Goal: Task Accomplishment & Management: Complete application form

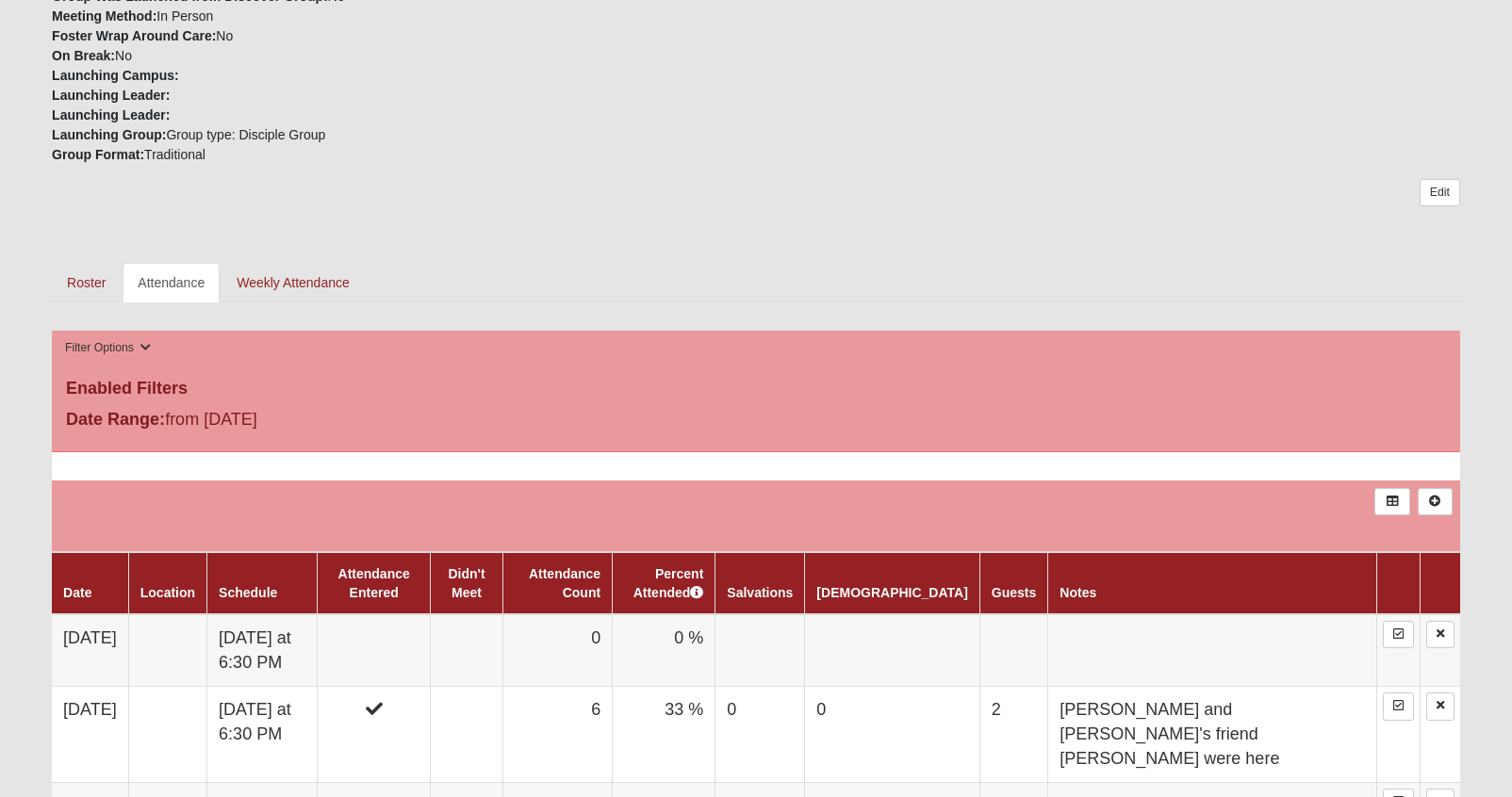
scroll to position [622, 0]
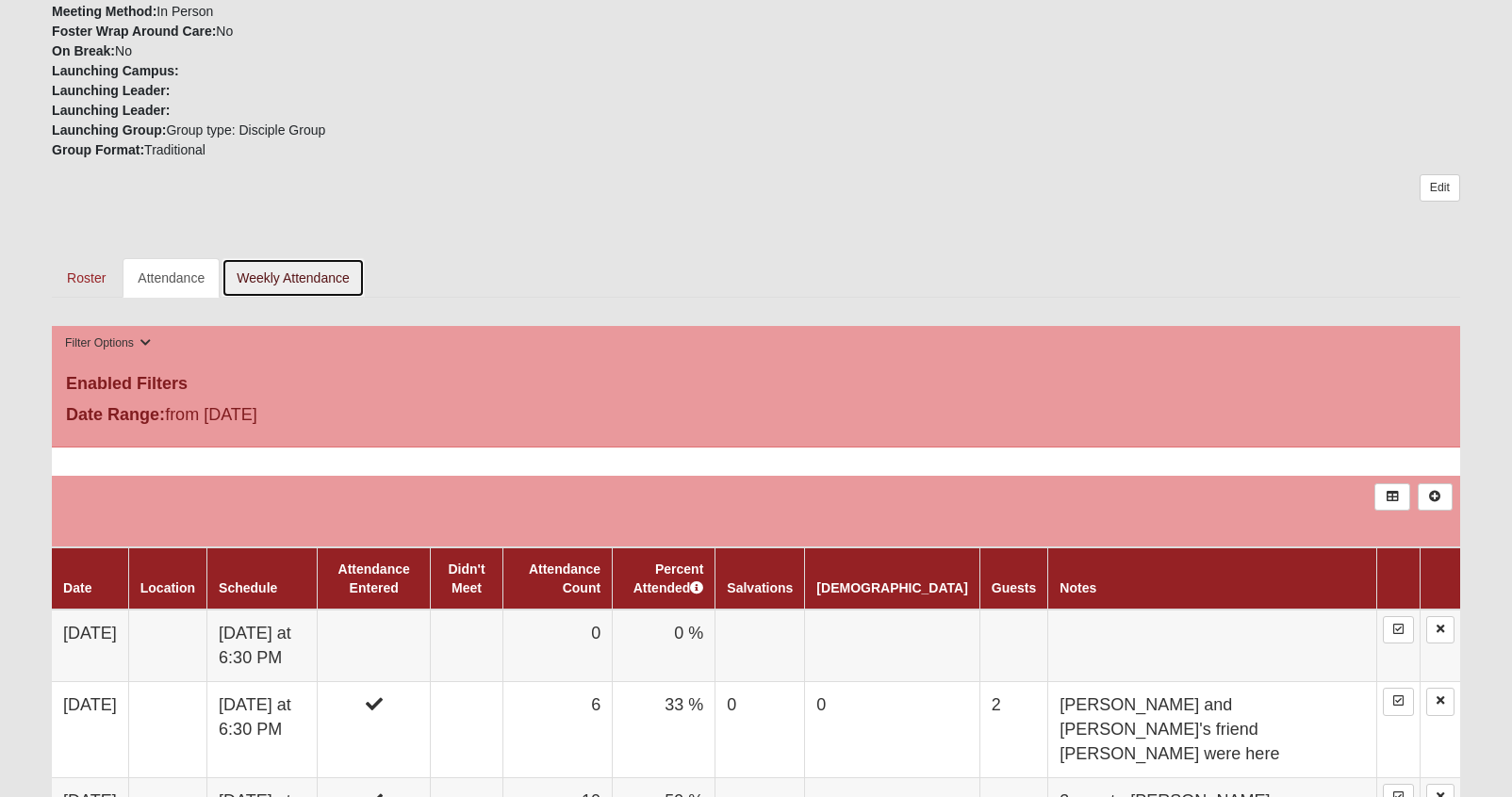
click at [315, 279] on link "Weekly Attendance" at bounding box center [293, 278] width 143 height 39
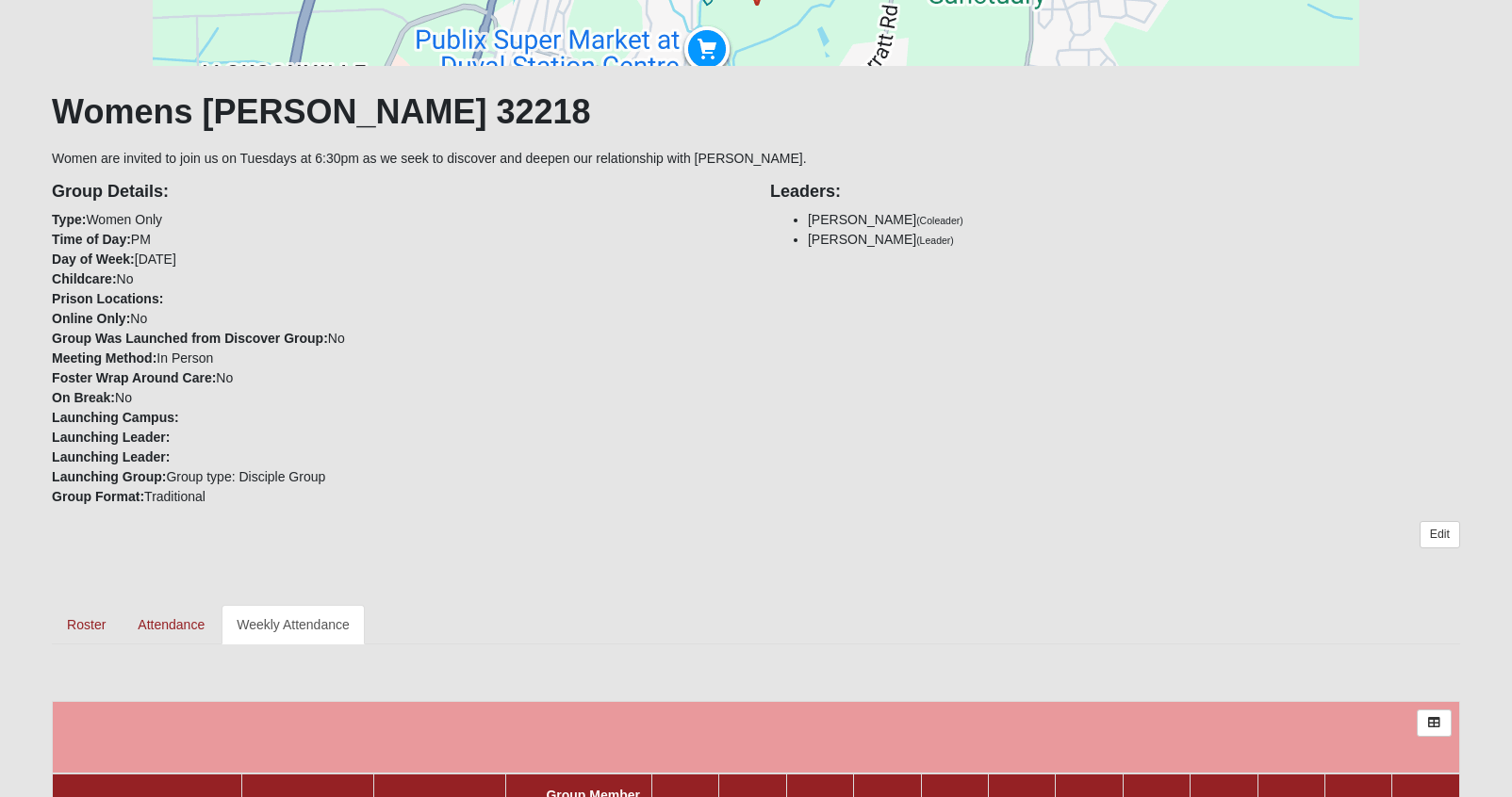
scroll to position [284, 0]
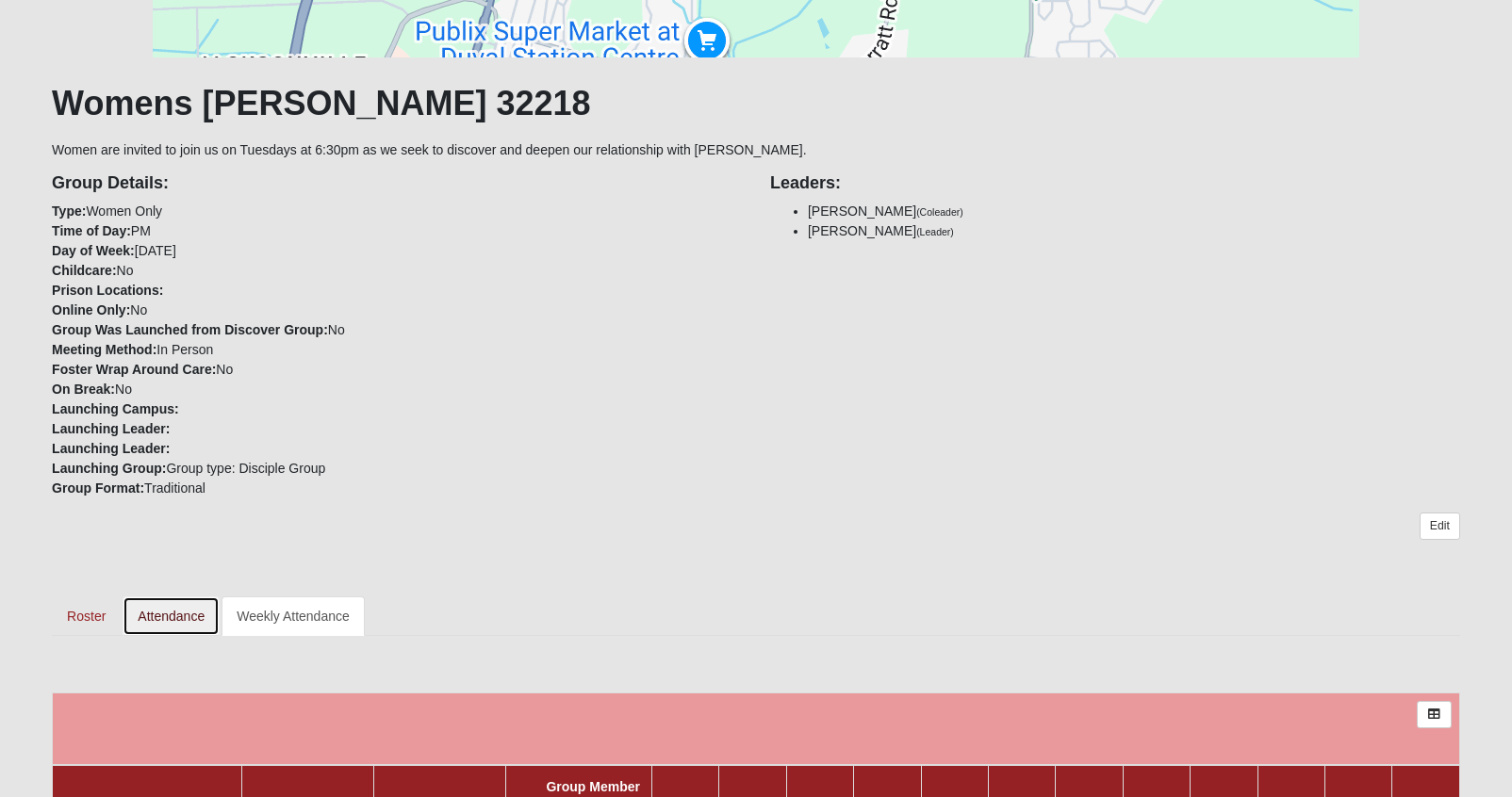
click at [165, 619] on link "Attendance" at bounding box center [170, 617] width 98 height 39
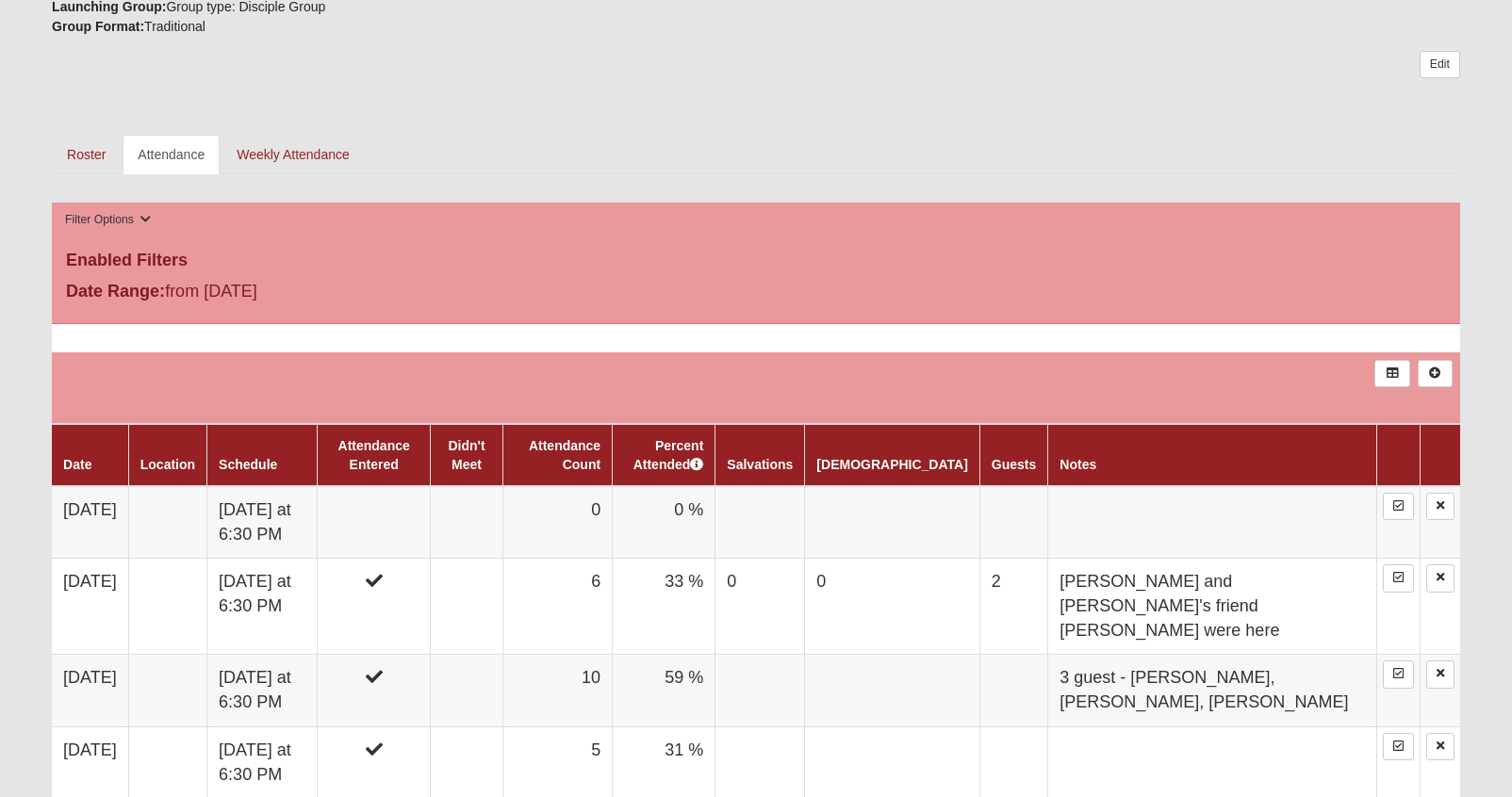
scroll to position [752, 0]
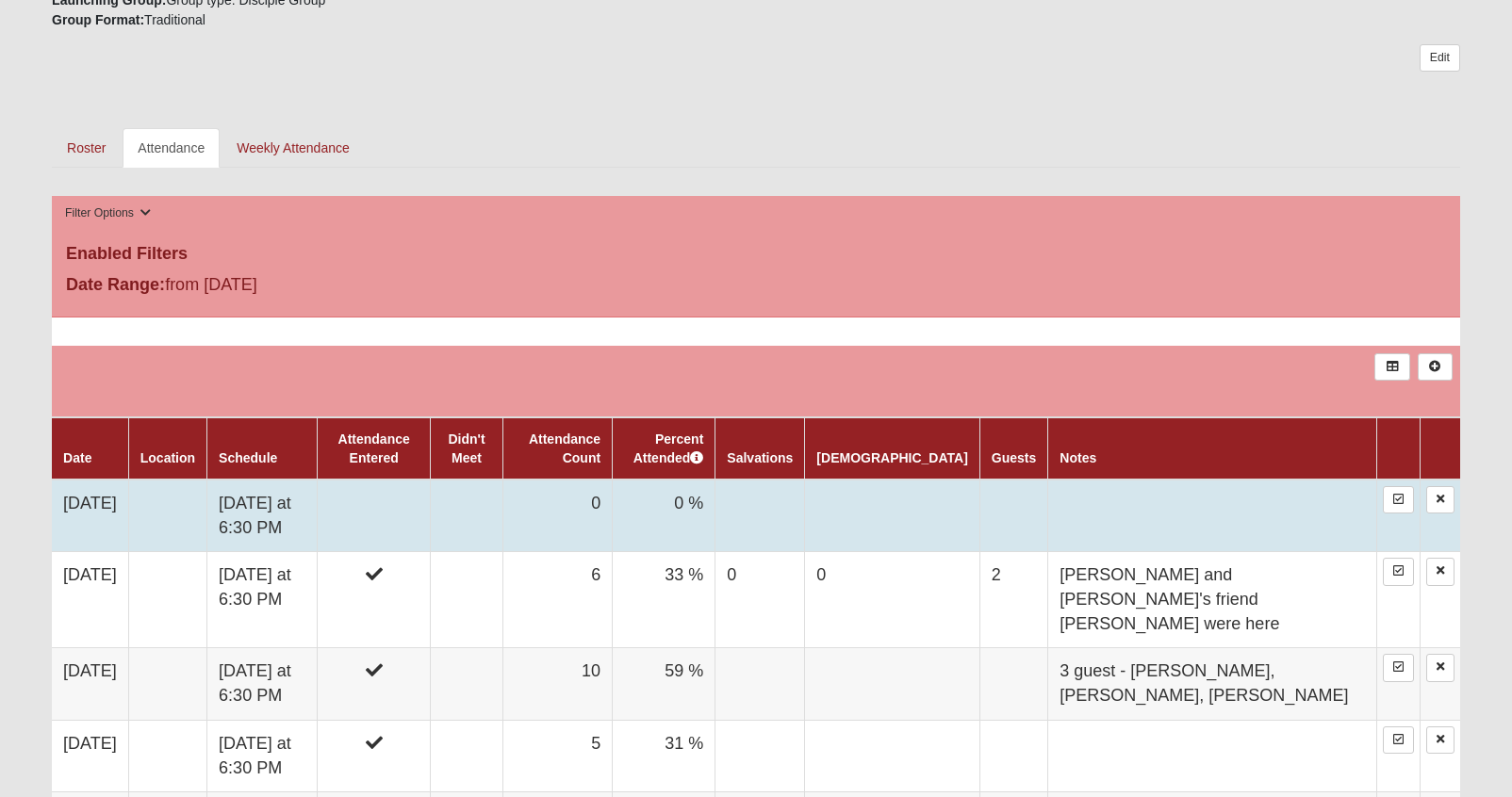
click at [429, 511] on td at bounding box center [372, 516] width 113 height 73
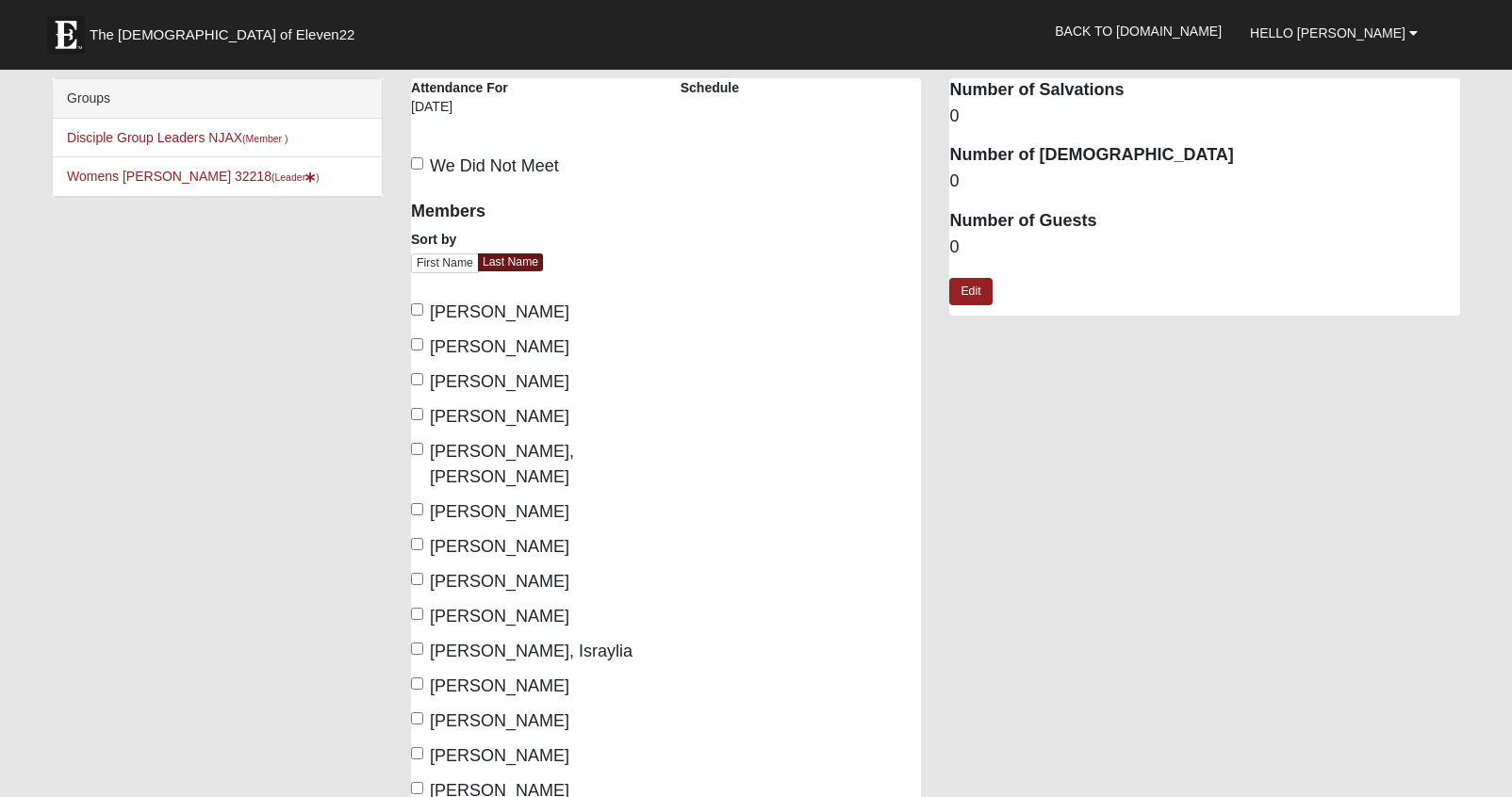
click at [425, 316] on label "Arola, Elianna" at bounding box center [490, 312] width 159 height 26
click at [424, 316] on input "Arola, Elianna" at bounding box center [417, 309] width 12 height 12
checkbox input "true"
click at [417, 419] on input "Cook, Vivian" at bounding box center [417, 414] width 12 height 12
checkbox input "true"
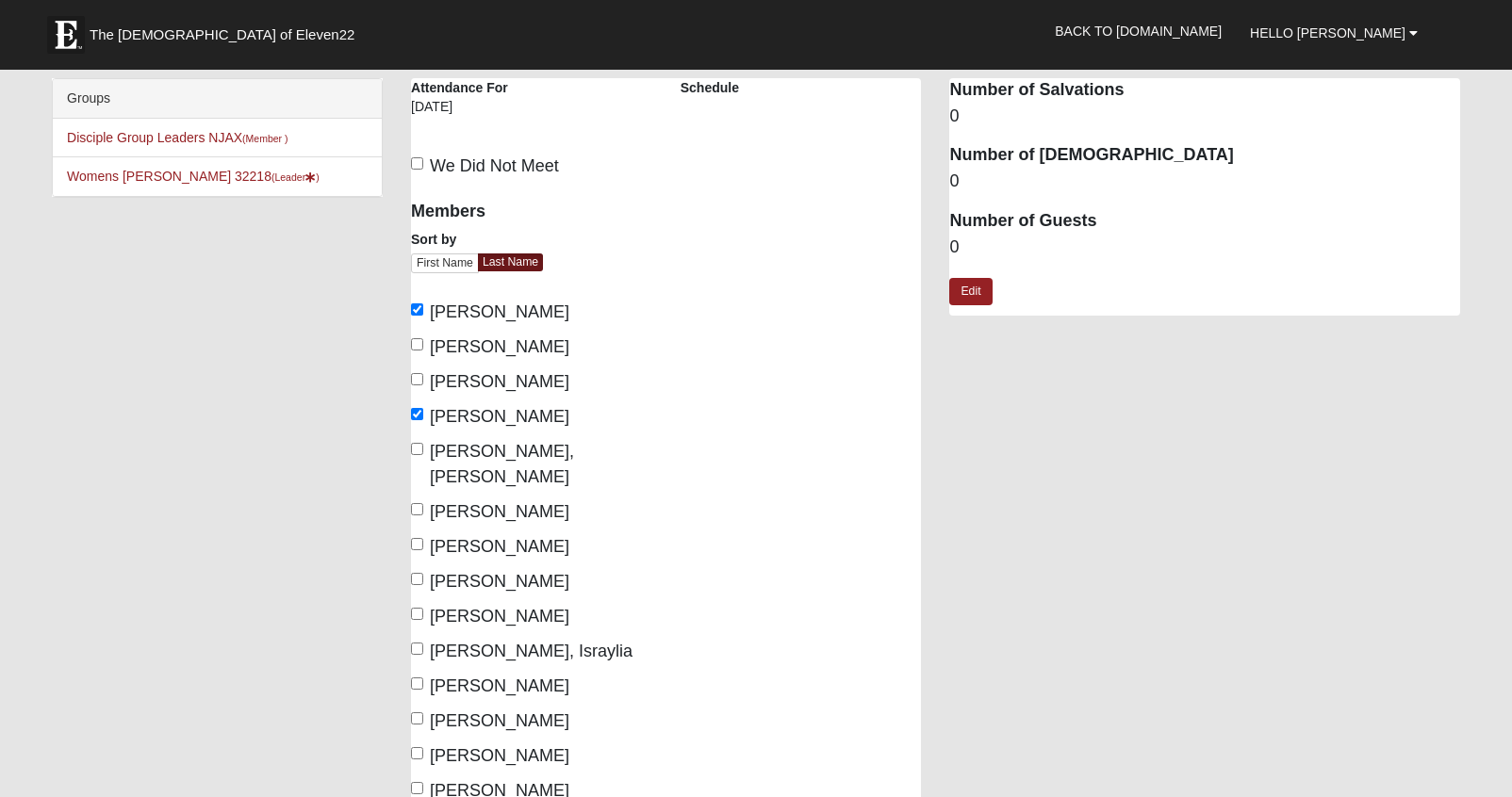
click at [420, 499] on label "Drake, Dena" at bounding box center [490, 512] width 159 height 26
click at [420, 503] on input "Drake, Dena" at bounding box center [417, 509] width 12 height 12
checkbox input "true"
click at [421, 538] on input "[PERSON_NAME]" at bounding box center [417, 544] width 12 height 12
checkbox input "true"
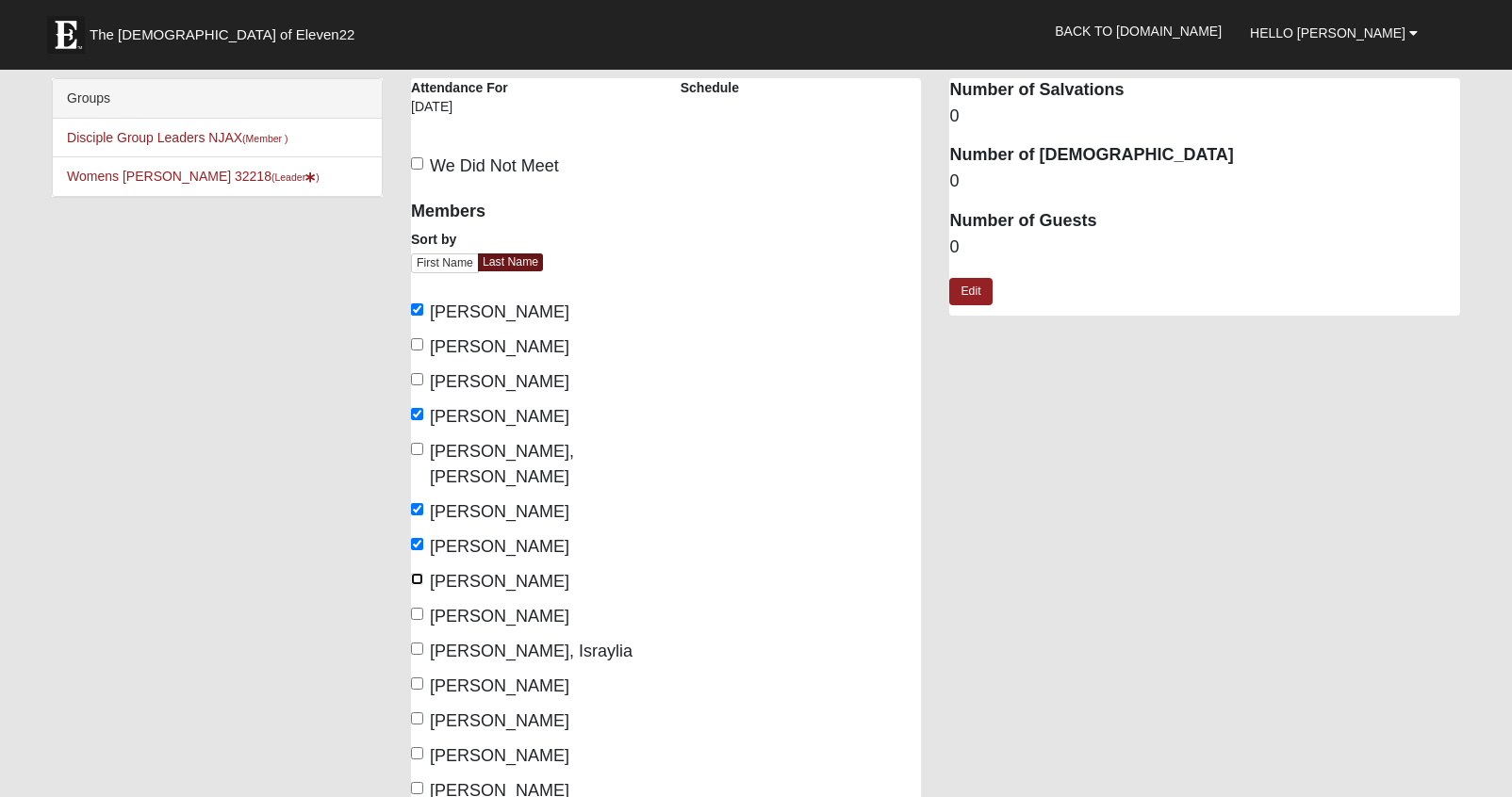
click at [419, 573] on input "Grissinger, Karen" at bounding box center [417, 579] width 12 height 12
checkbox input "true"
click at [420, 604] on label "Jung, Kathy" at bounding box center [490, 617] width 159 height 26
click at [420, 608] on input "Jung, Kathy" at bounding box center [417, 614] width 12 height 12
checkbox input "true"
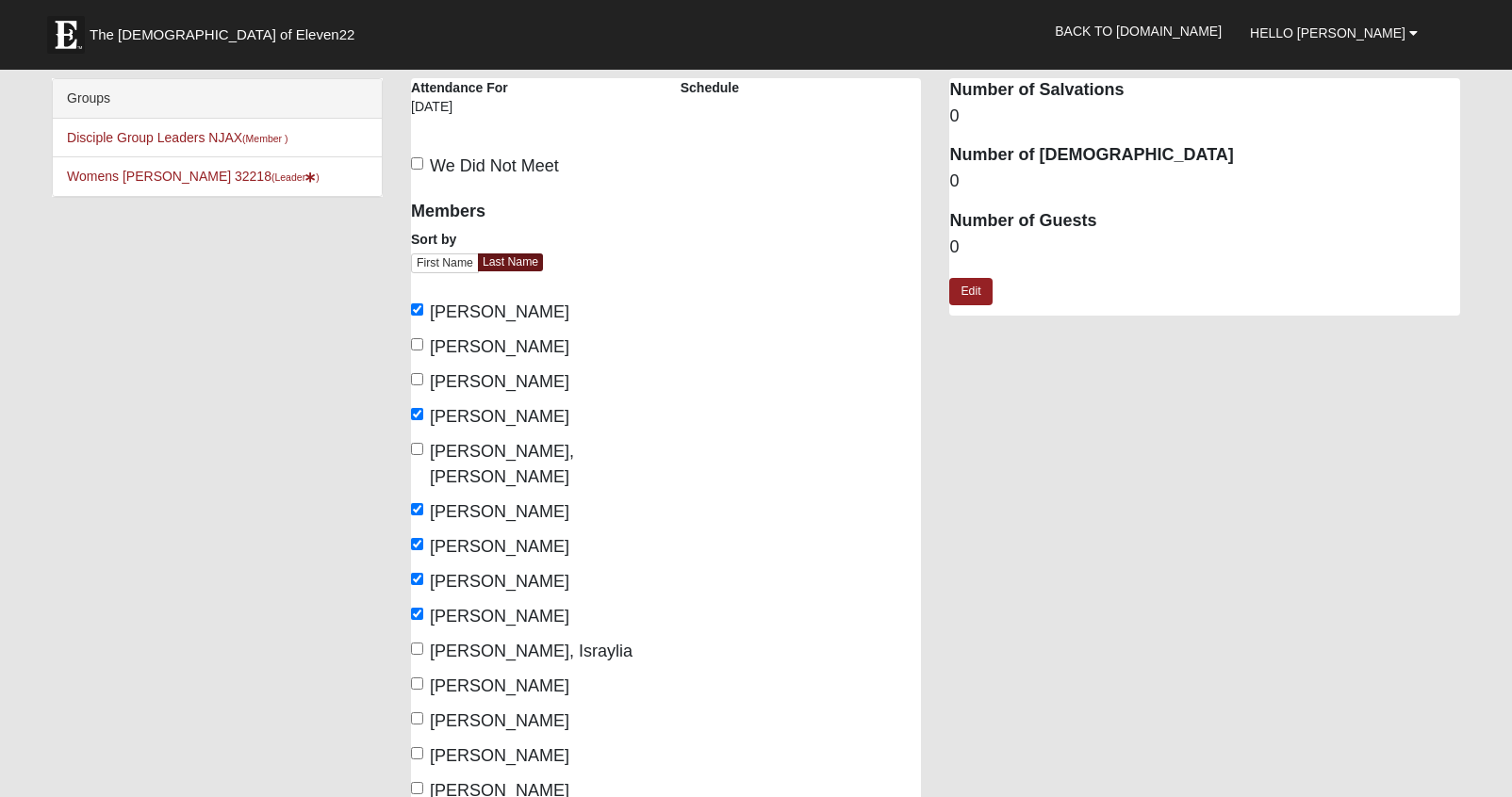
click at [425, 639] on label "Lewis Brown, Israylia" at bounding box center [521, 652] width 222 height 26
click at [424, 642] on input "Lewis Brown, Israylia" at bounding box center [417, 648] width 12 height 12
checkbox input "true"
click at [425, 674] on label "Loveless, Tara" at bounding box center [490, 687] width 159 height 26
click at [424, 678] on input "[PERSON_NAME]" at bounding box center [417, 684] width 12 height 12
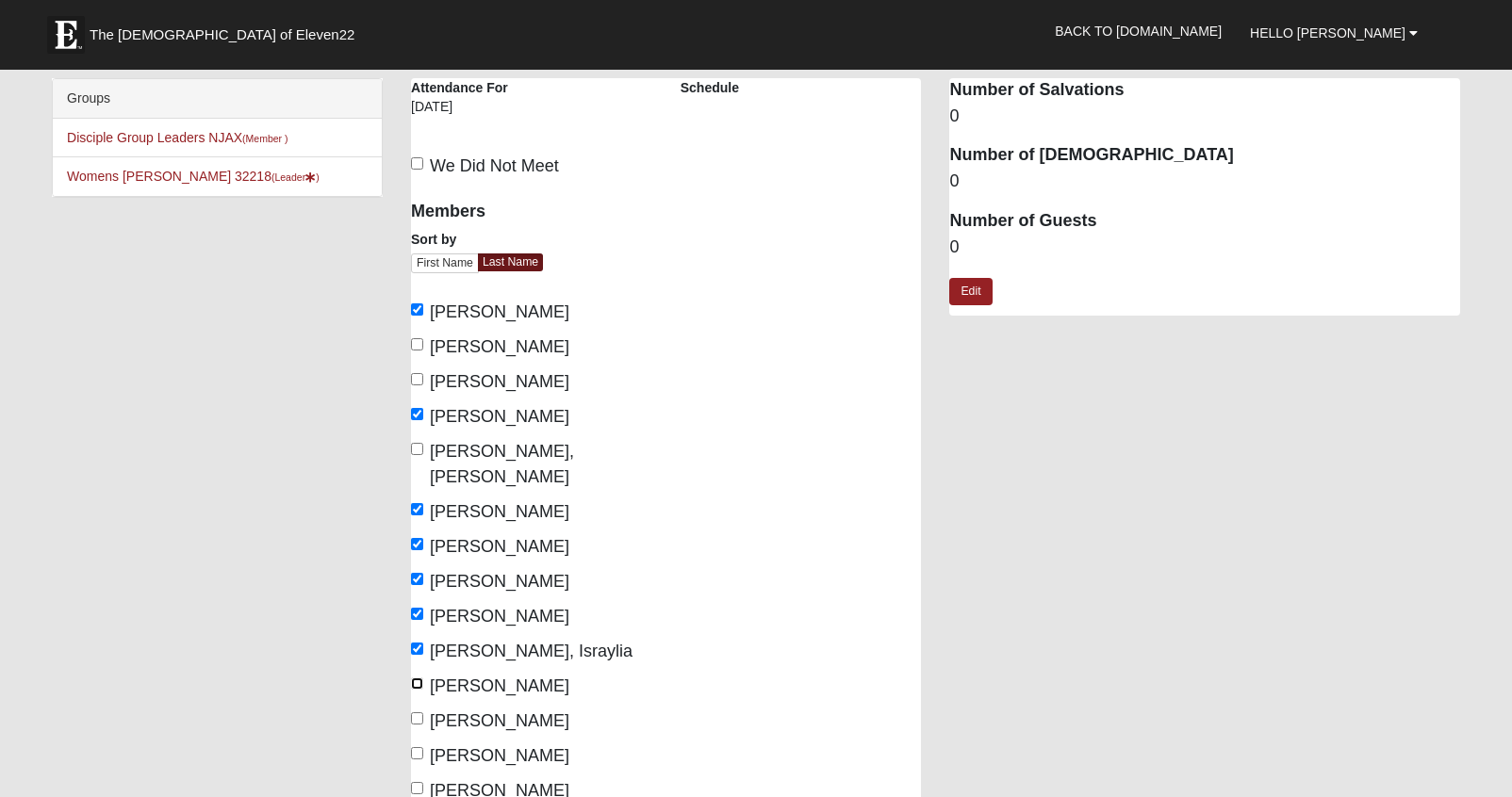
checkbox input "true"
click at [425, 708] on label "[PERSON_NAME]" at bounding box center [490, 721] width 159 height 26
click at [424, 712] on input "[PERSON_NAME]" at bounding box center [417, 718] width 12 height 12
checkbox input "true"
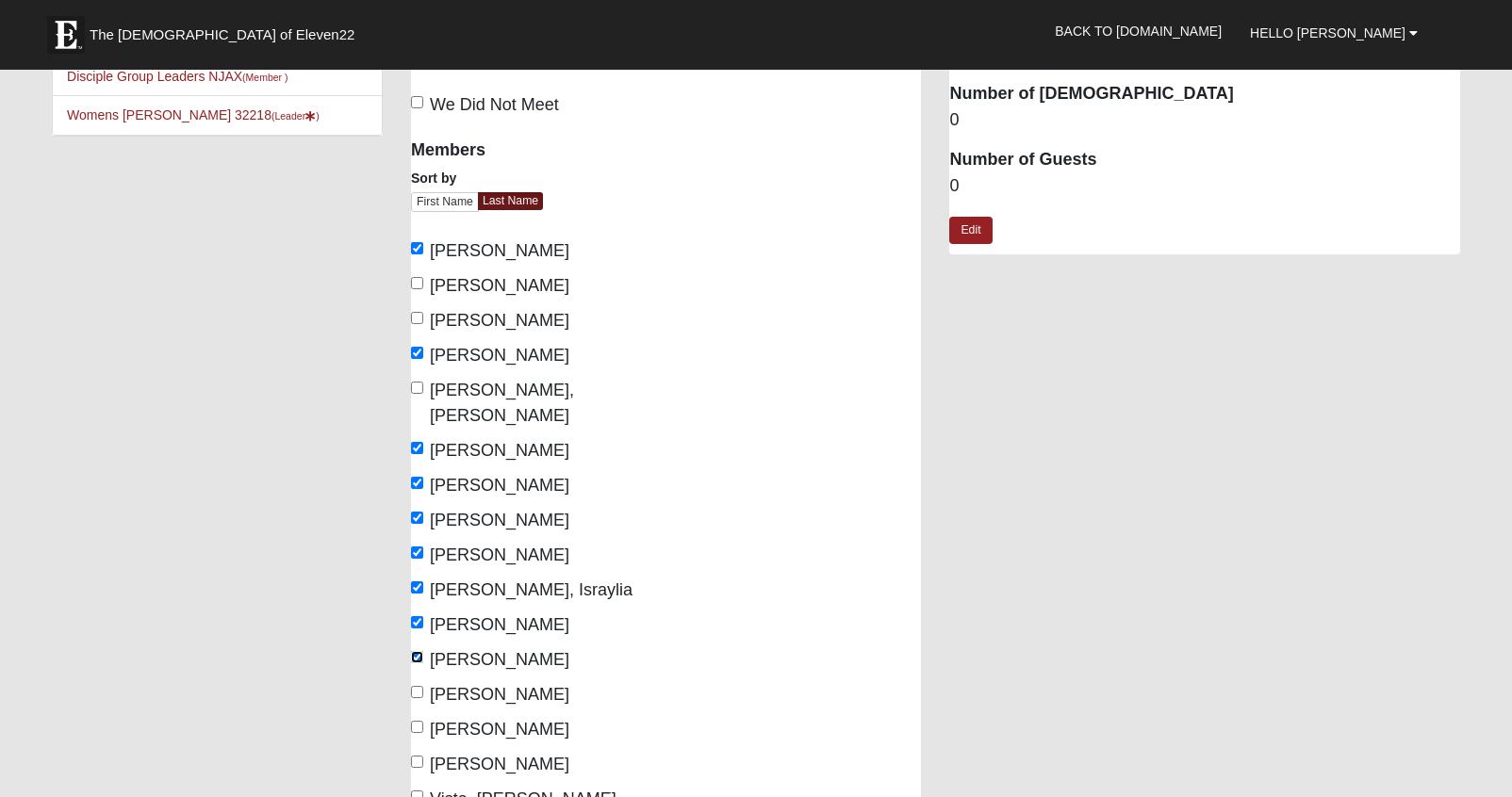
scroll to position [84, 0]
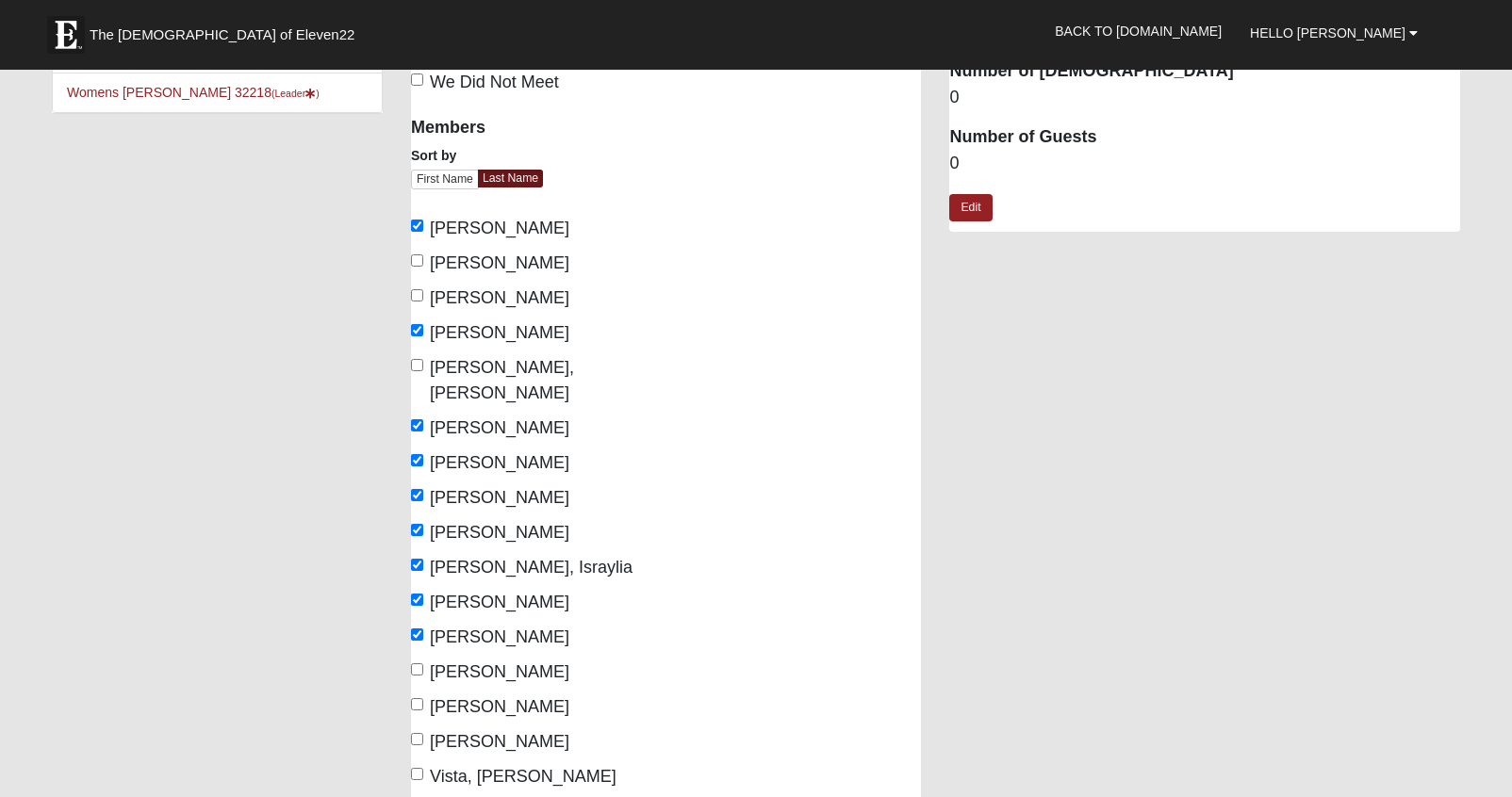
click at [429, 697] on span "[PERSON_NAME]" at bounding box center [499, 706] width 140 height 19
click at [424, 698] on input "[PERSON_NAME]" at bounding box center [417, 704] width 12 height 12
checkbox input "true"
click at [425, 764] on label "Vista, [PERSON_NAME]" at bounding box center [513, 777] width 206 height 26
click at [424, 768] on input "Vista, [PERSON_NAME]" at bounding box center [417, 774] width 12 height 12
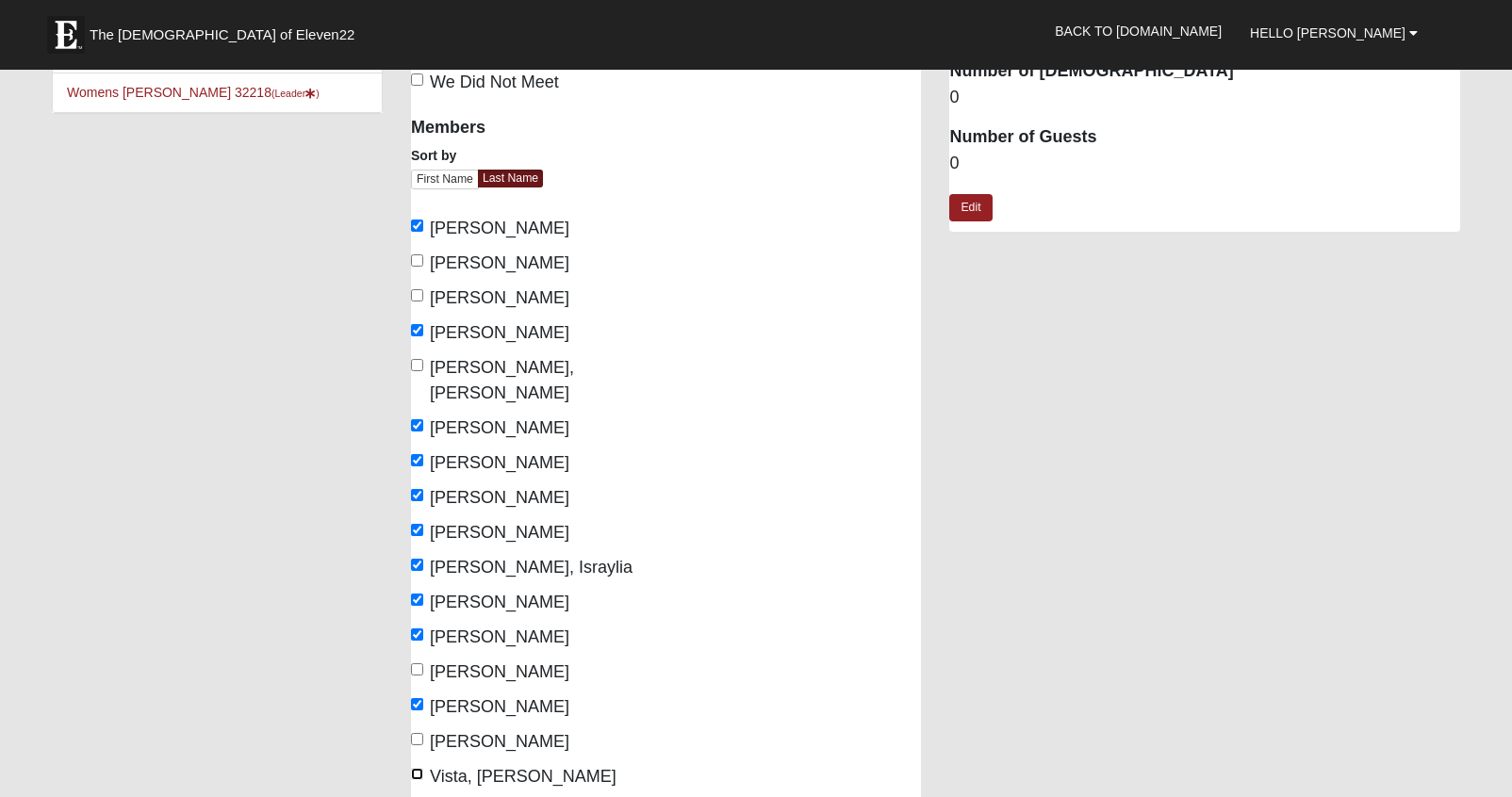
checkbox input "true"
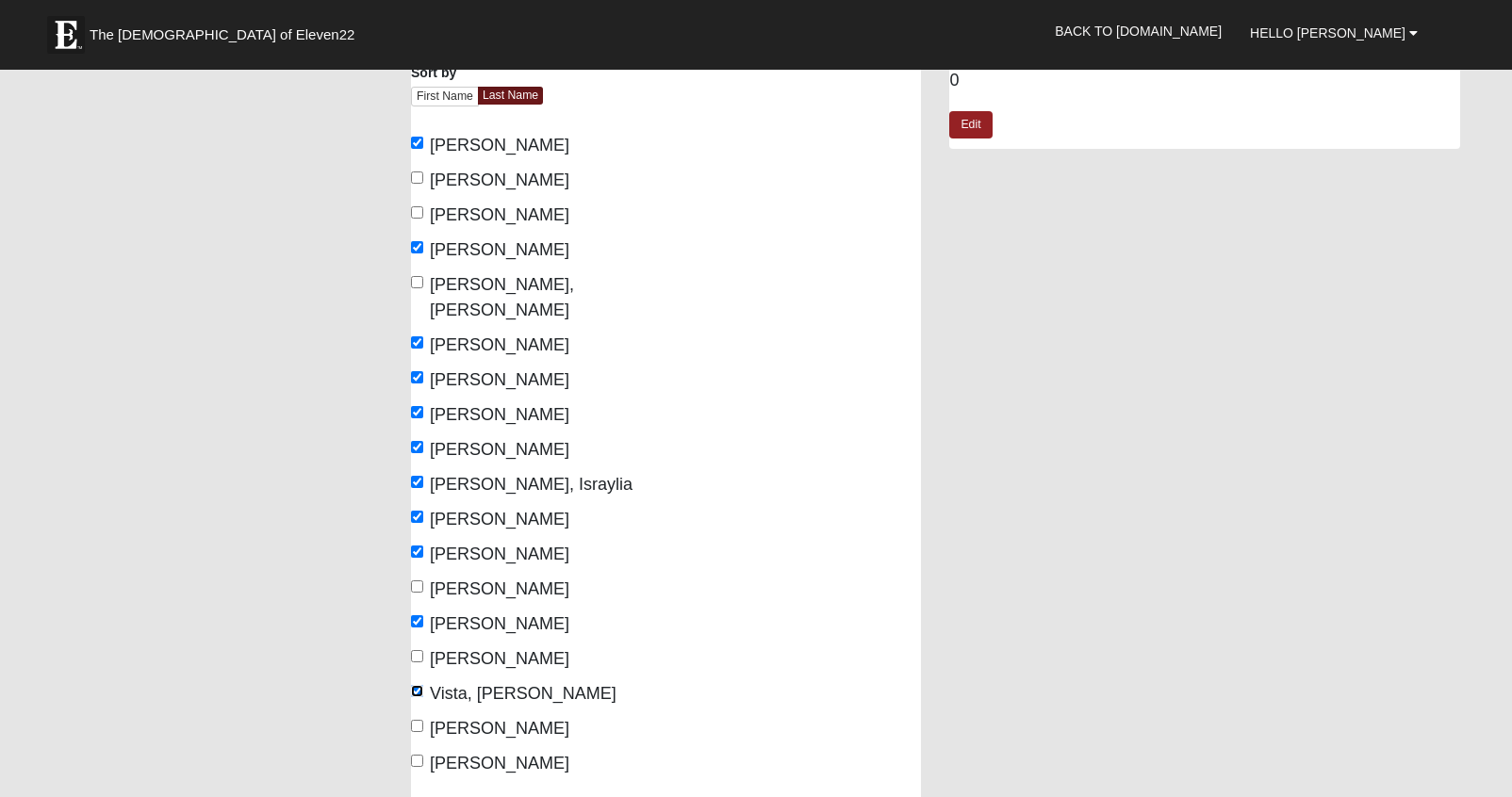
scroll to position [173, 0]
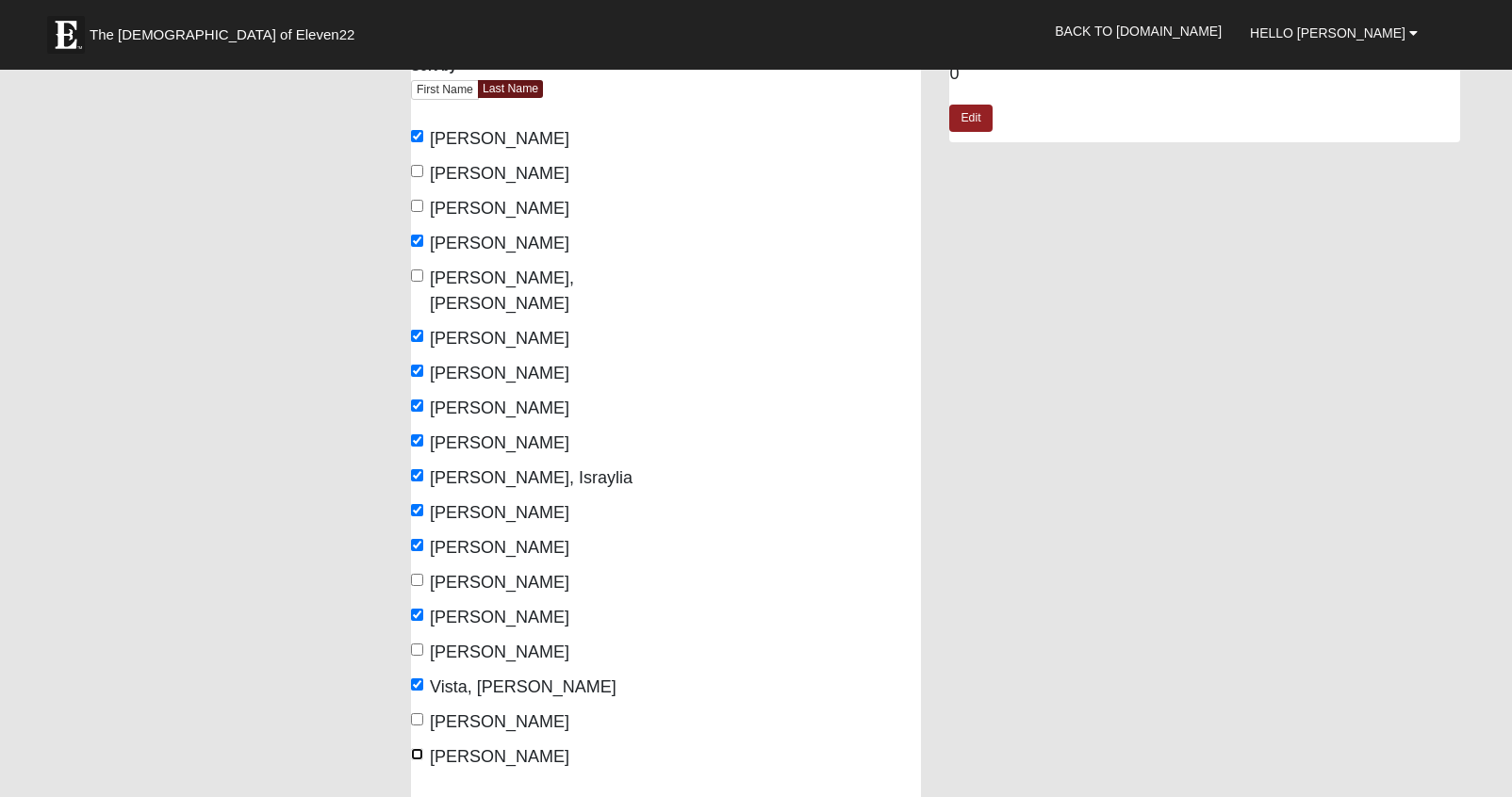
click at [423, 749] on input "[PERSON_NAME]" at bounding box center [417, 755] width 12 height 12
checkbox input "true"
click at [419, 203] on input "[PERSON_NAME]" at bounding box center [417, 206] width 12 height 12
checkbox input "true"
click at [420, 275] on input "[PERSON_NAME], [PERSON_NAME]" at bounding box center [417, 276] width 12 height 12
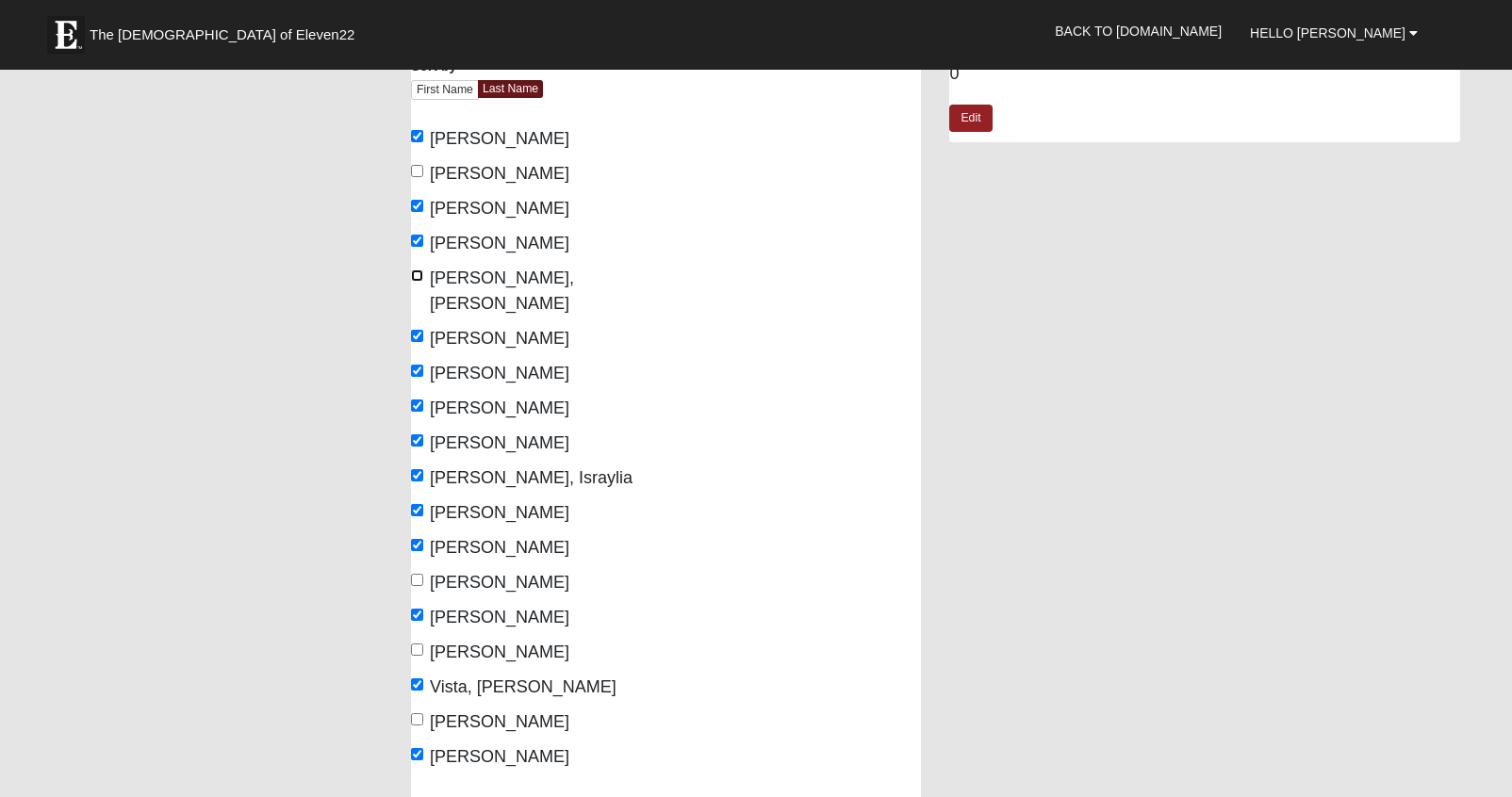
checkbox input "true"
click at [418, 643] on input "[PERSON_NAME]" at bounding box center [417, 649] width 12 height 12
checkbox input "true"
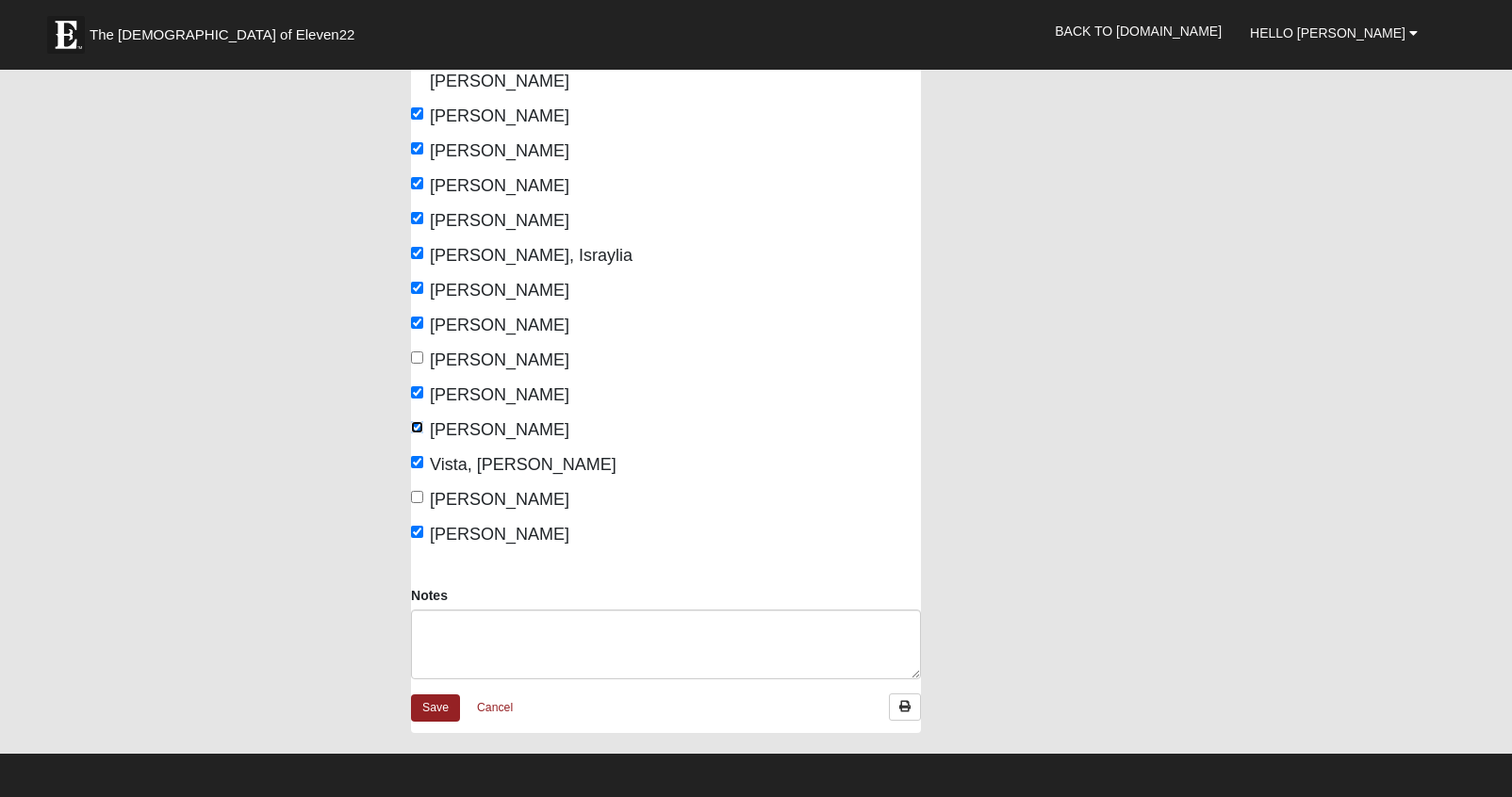
scroll to position [399, 0]
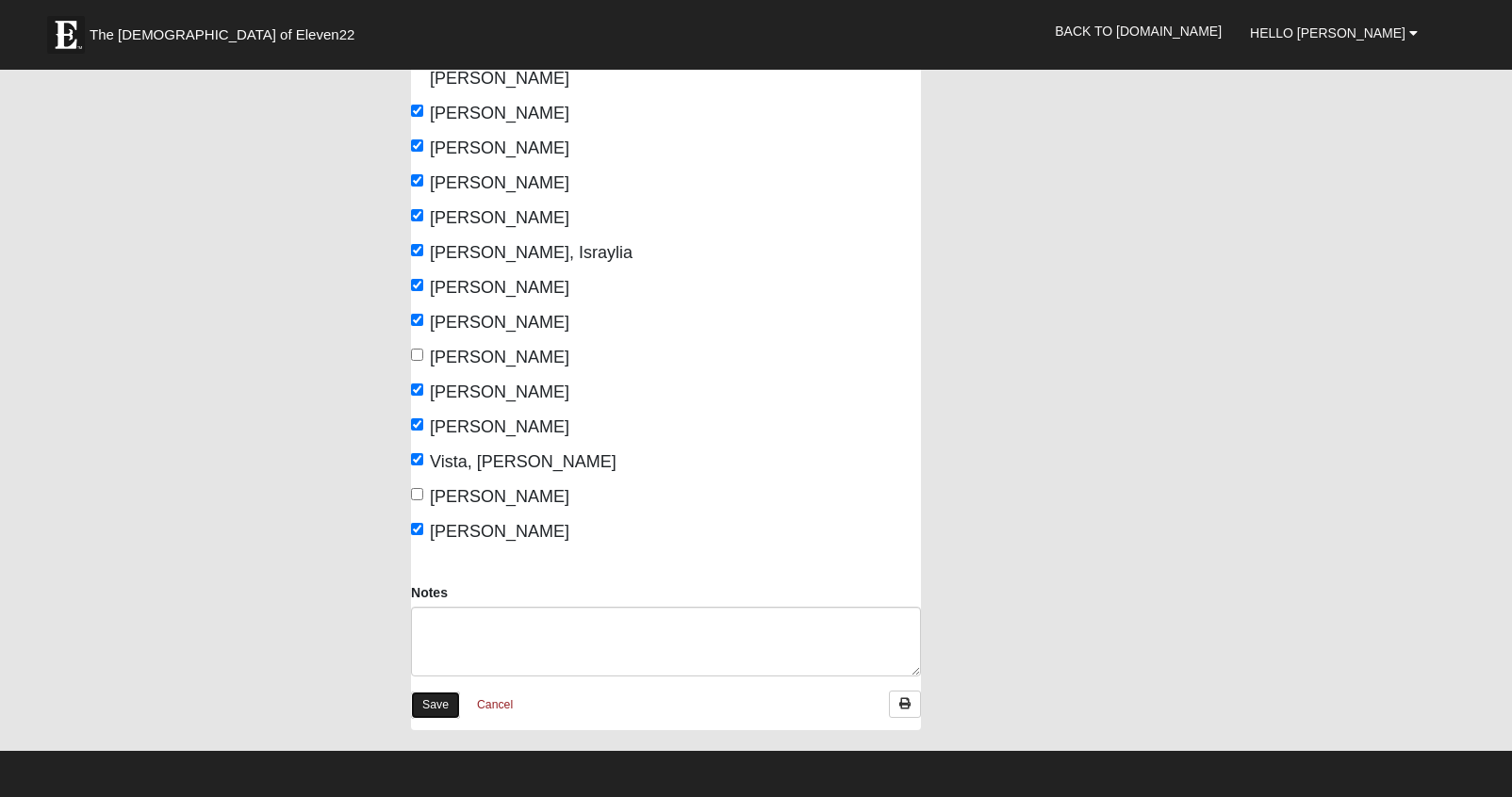
click at [440, 692] on link "Save" at bounding box center [435, 705] width 49 height 28
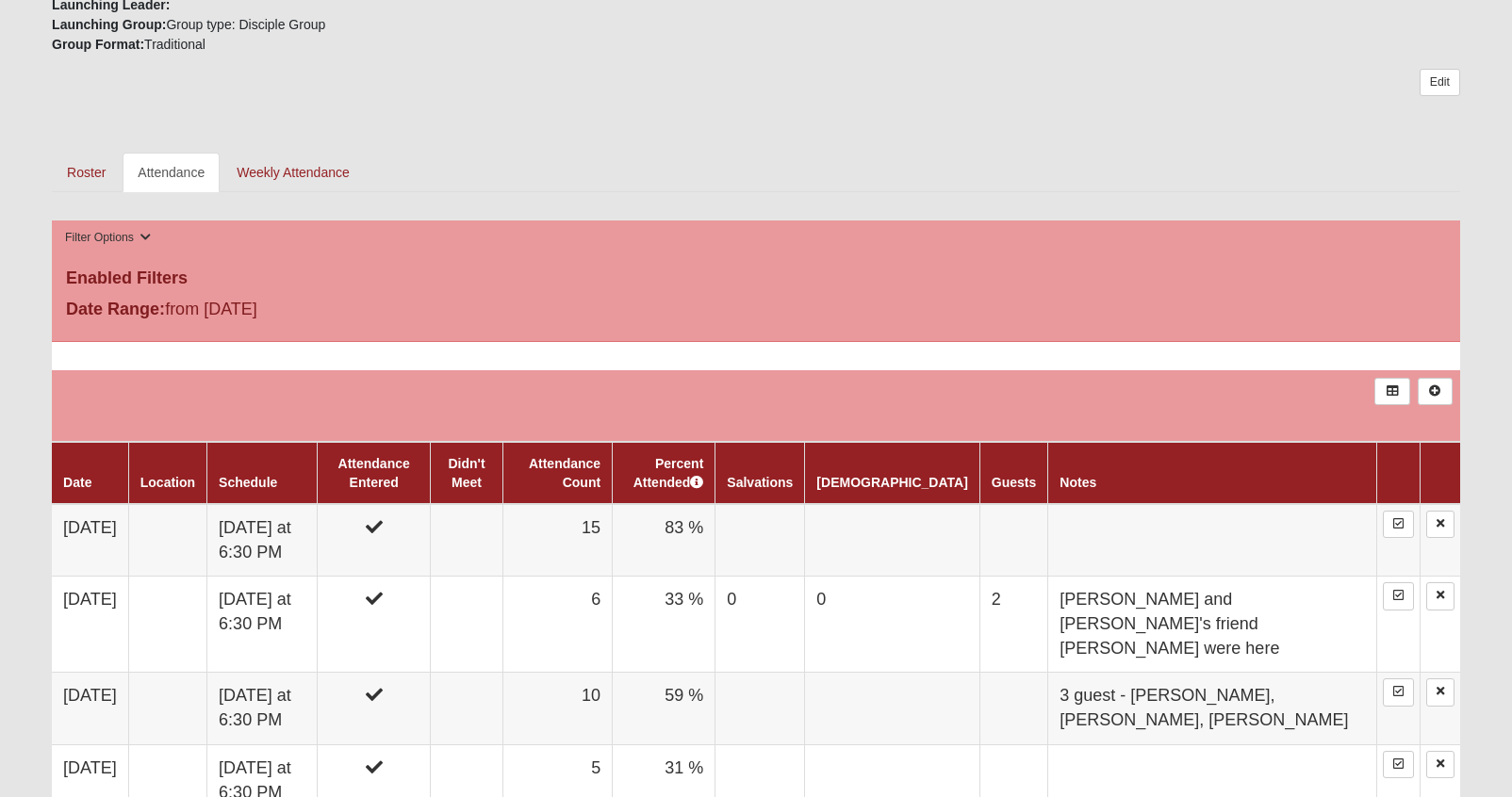
scroll to position [735, 0]
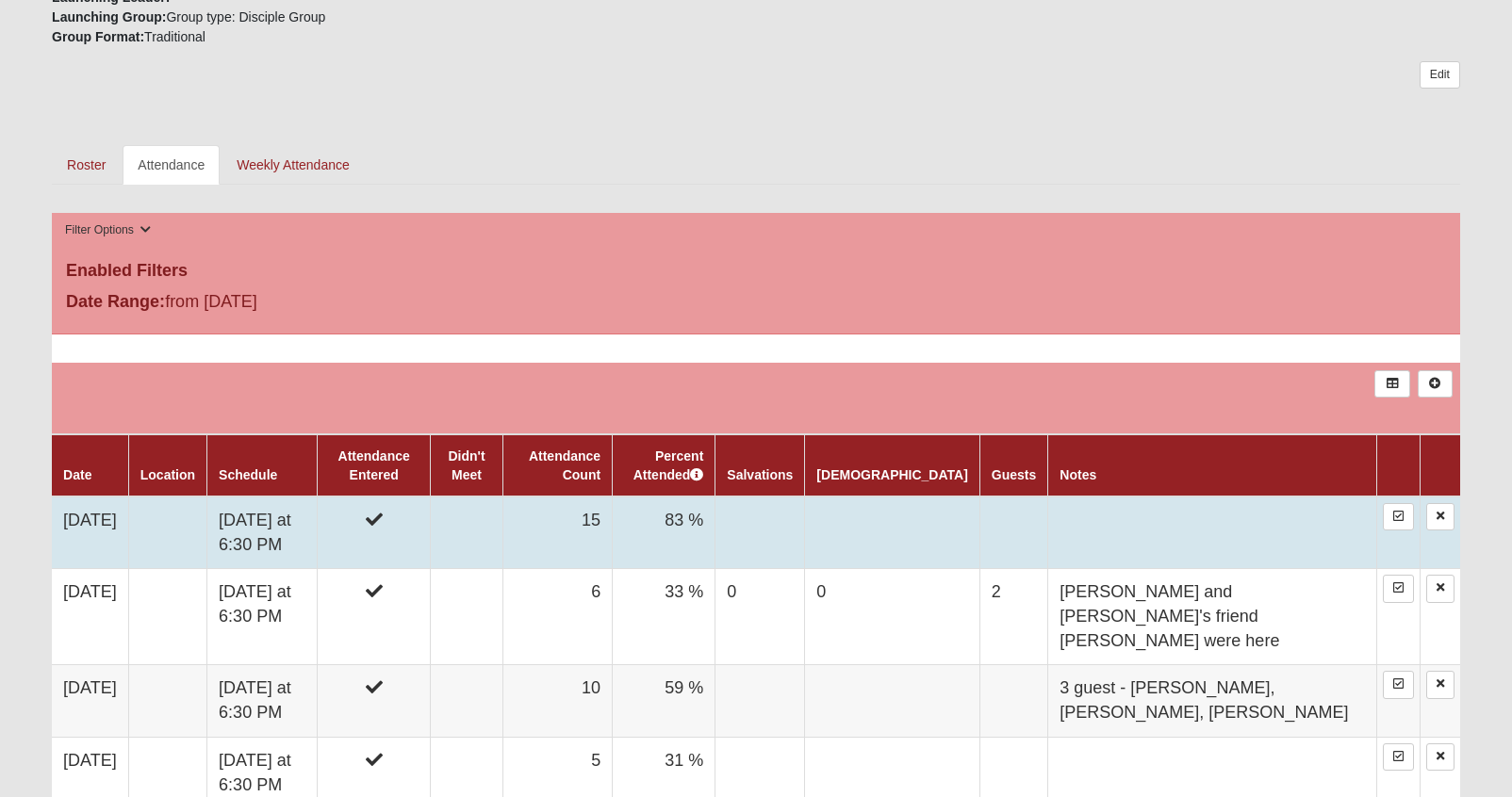
click at [502, 523] on td at bounding box center [466, 533] width 72 height 73
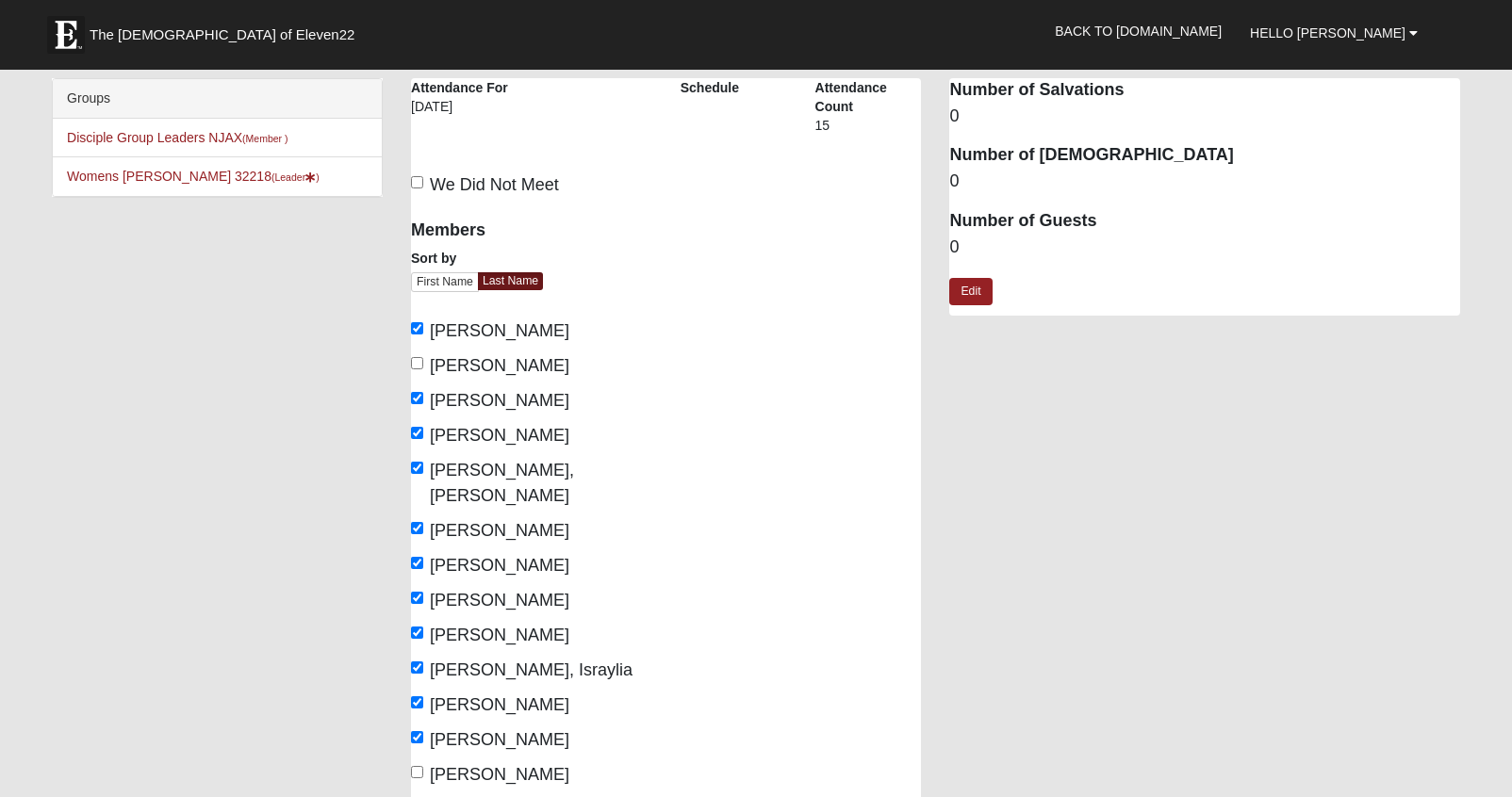
click at [1024, 229] on dt "Number of Guests" at bounding box center [1204, 221] width 510 height 25
click at [972, 291] on link "Edit" at bounding box center [969, 292] width 42 height 28
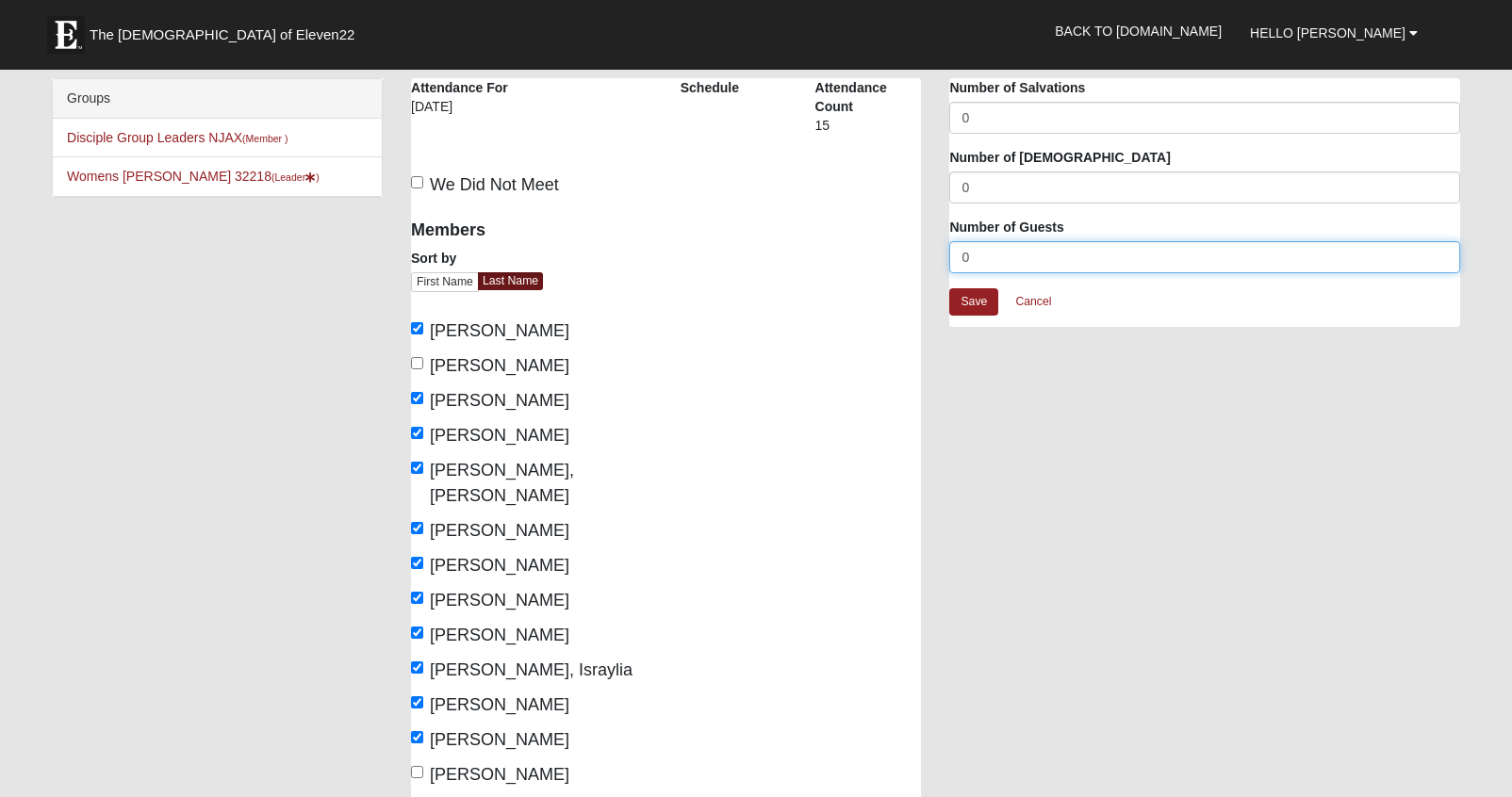
click at [992, 254] on input "0" at bounding box center [1204, 257] width 510 height 33
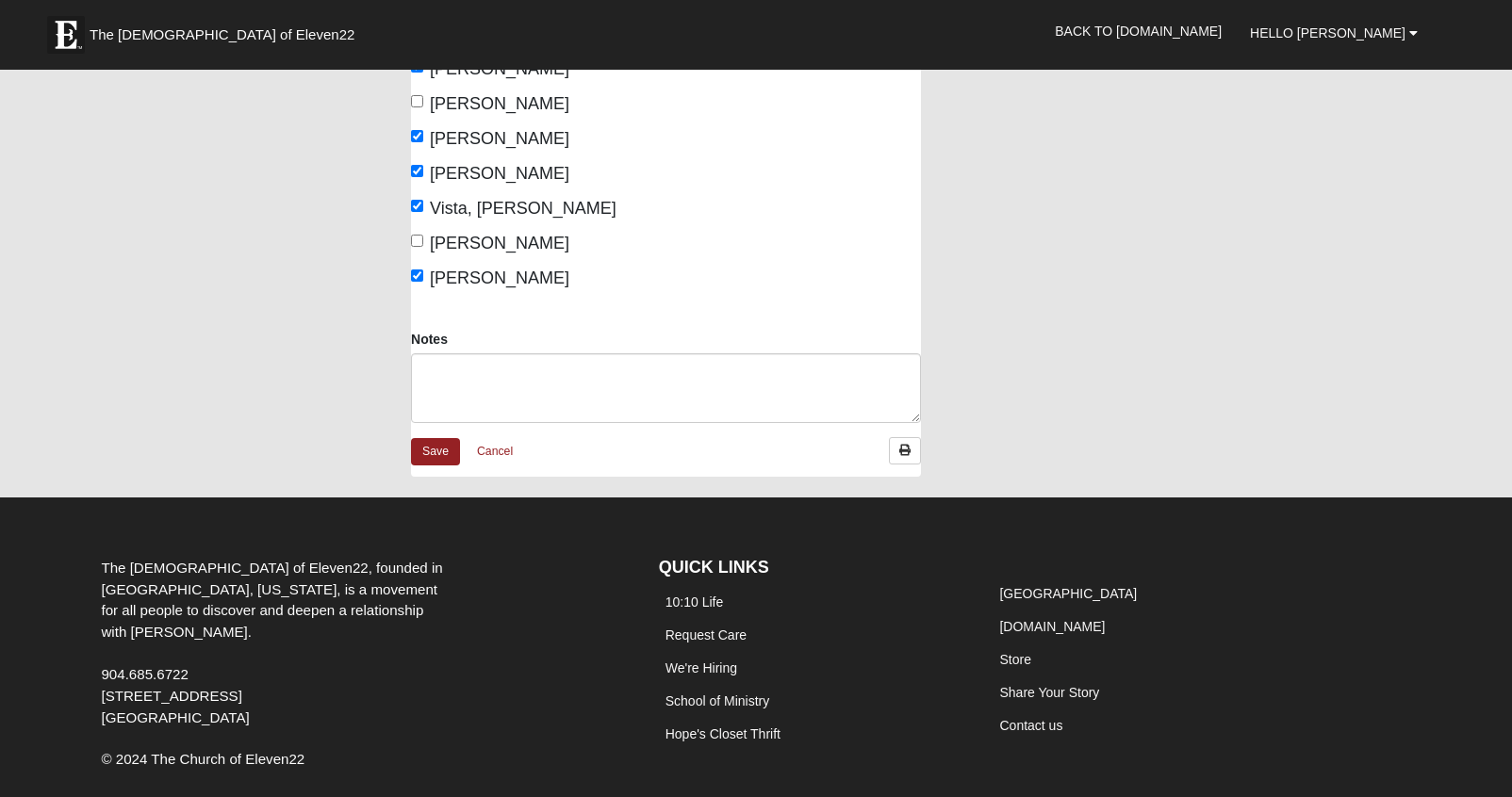
scroll to position [726, 0]
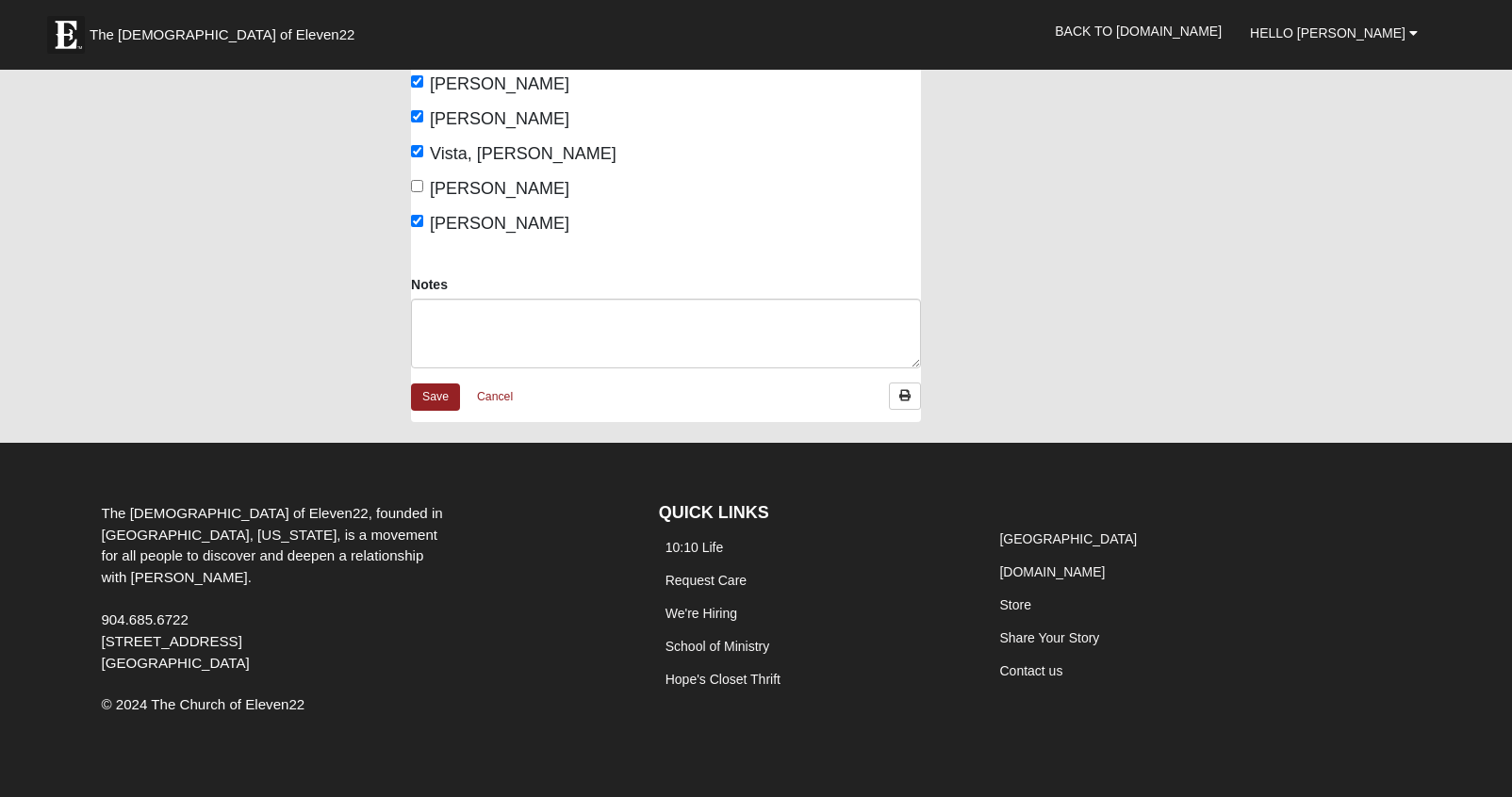
type input "1"
click at [675, 320] on textarea "Notes" at bounding box center [666, 333] width 510 height 70
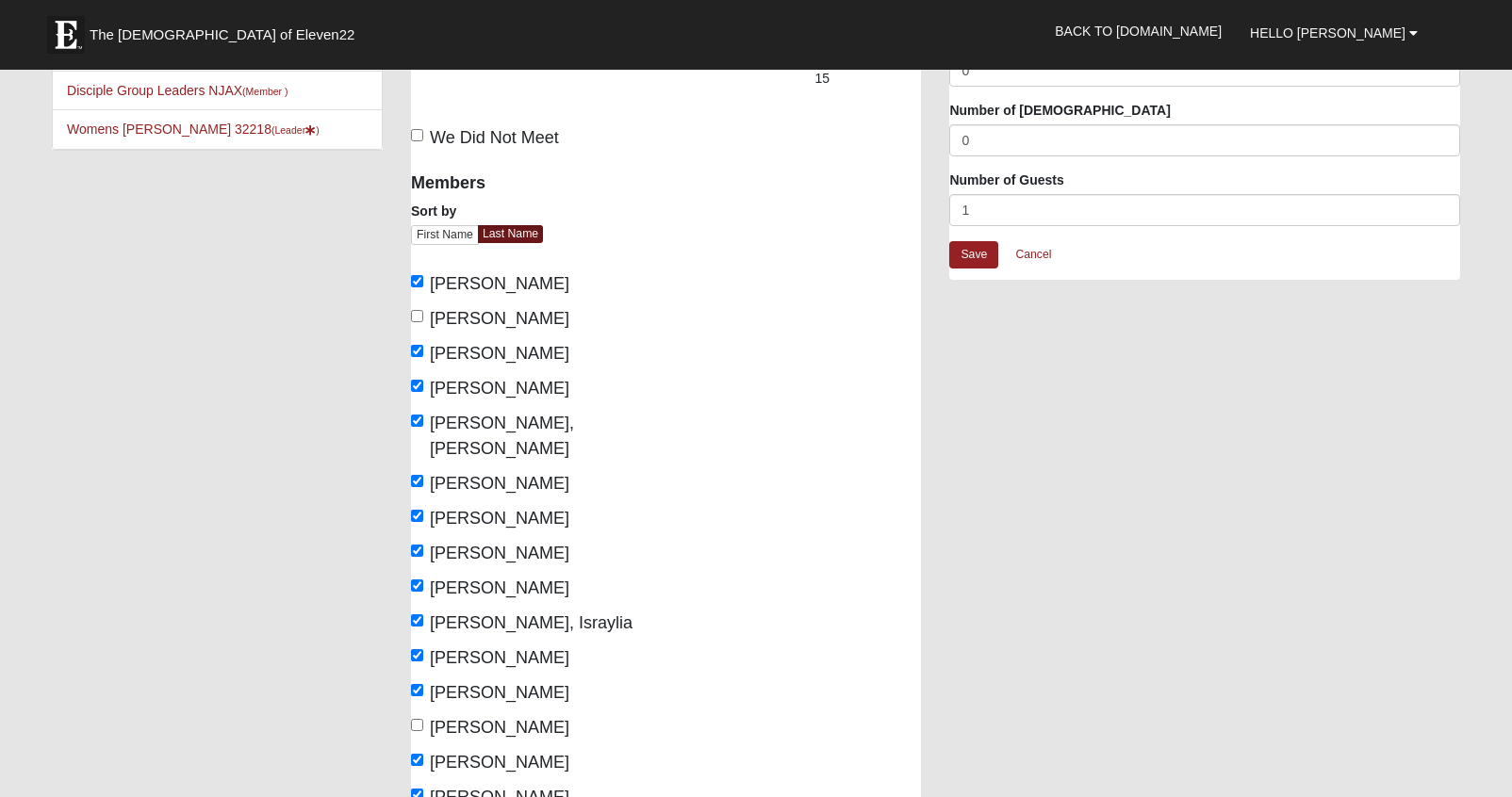
scroll to position [0, 0]
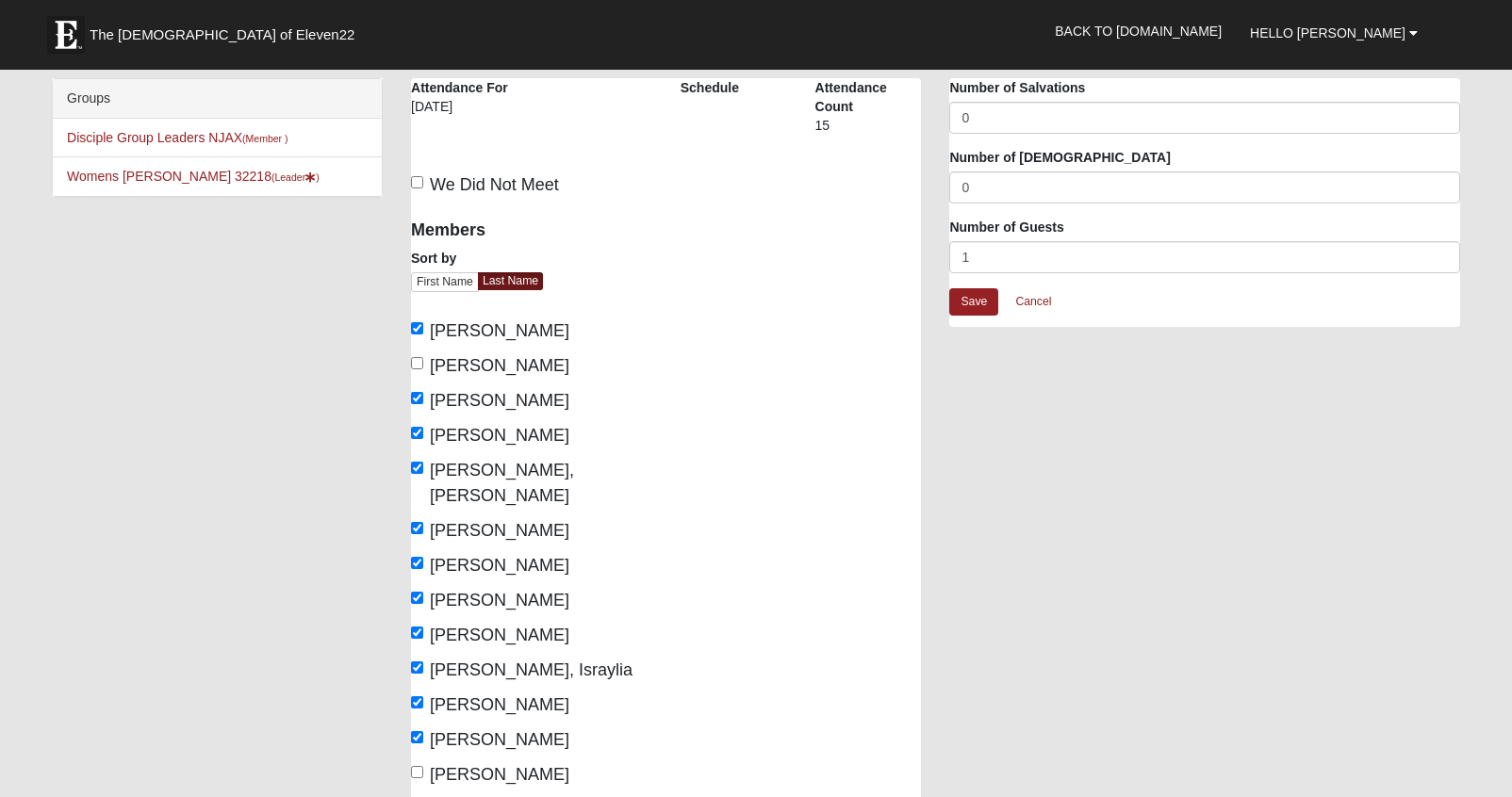
type textarea "Sheny Graham guest, Marion guest"
click at [979, 253] on input "1" at bounding box center [1204, 257] width 510 height 33
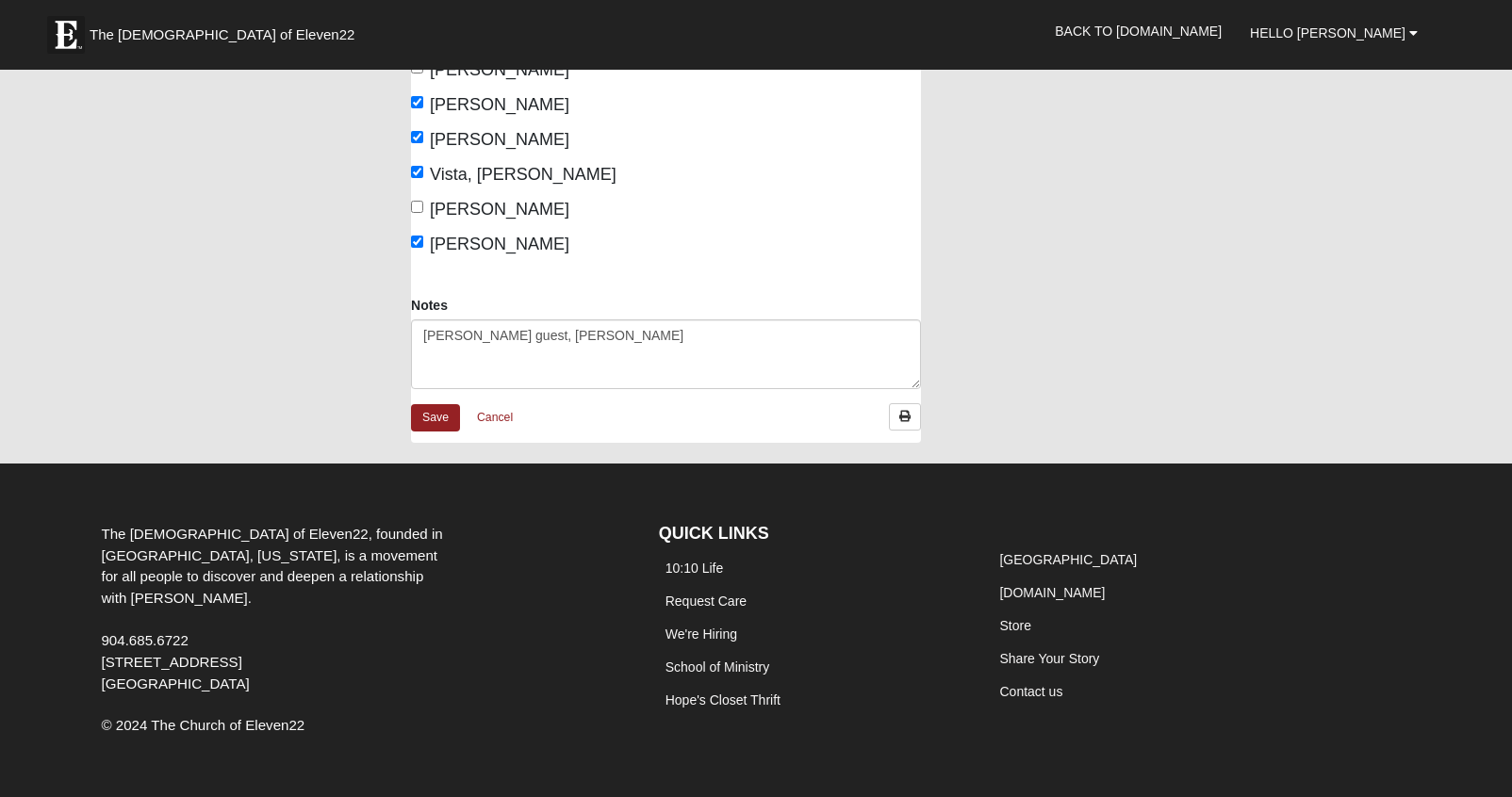
scroll to position [726, 0]
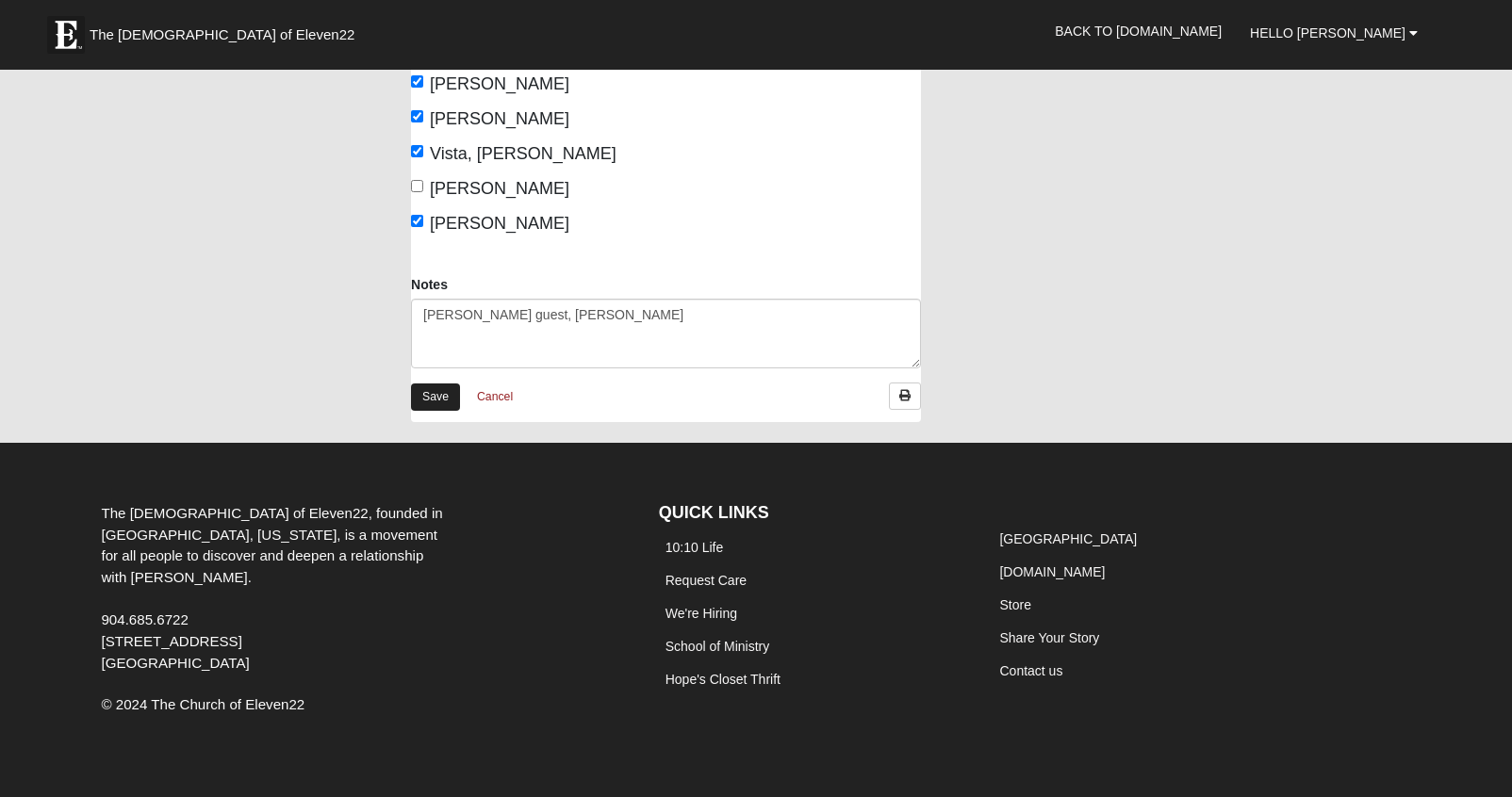
type input "2"
click at [449, 383] on link "Save" at bounding box center [435, 397] width 49 height 28
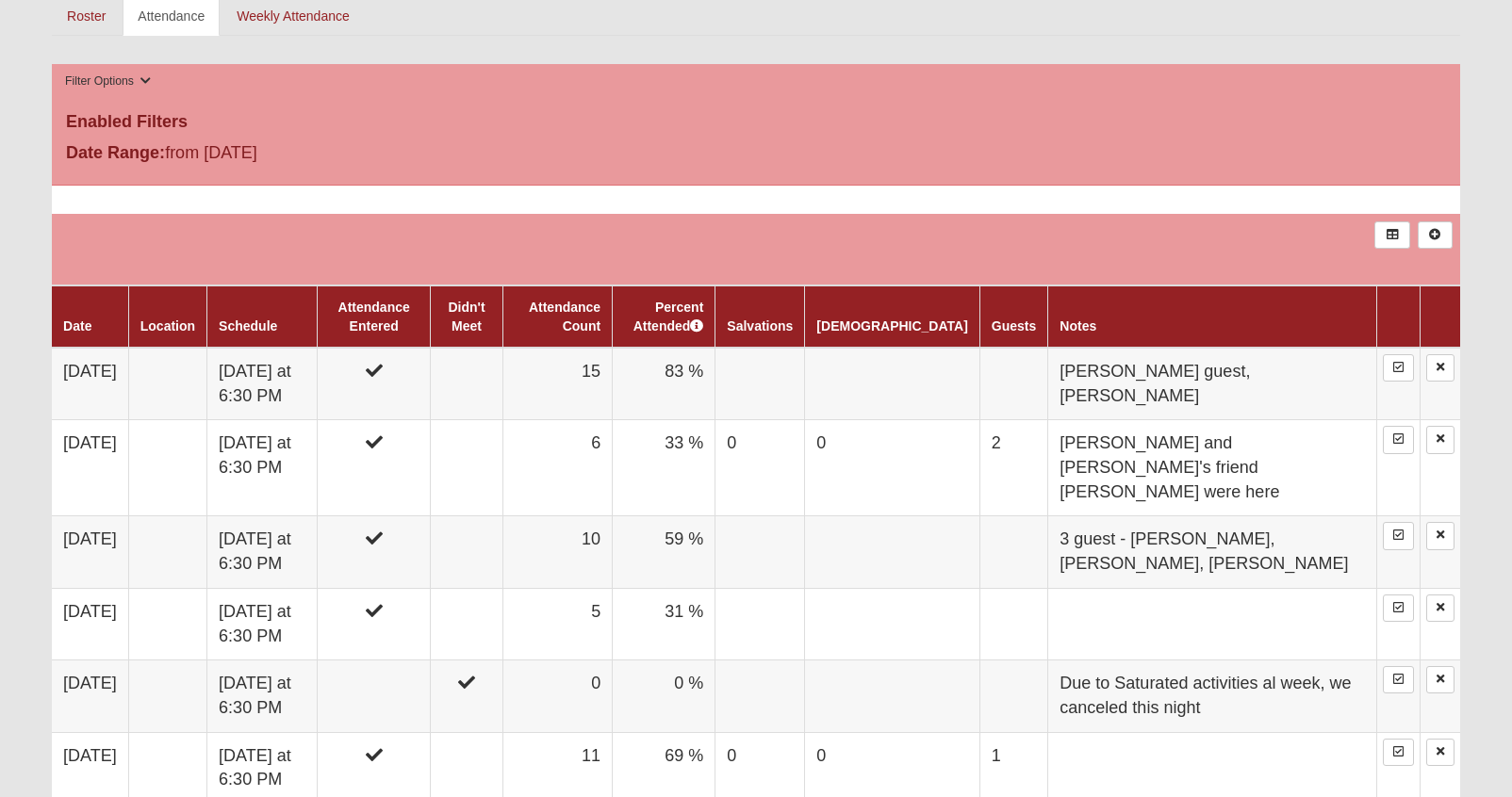
scroll to position [887, 0]
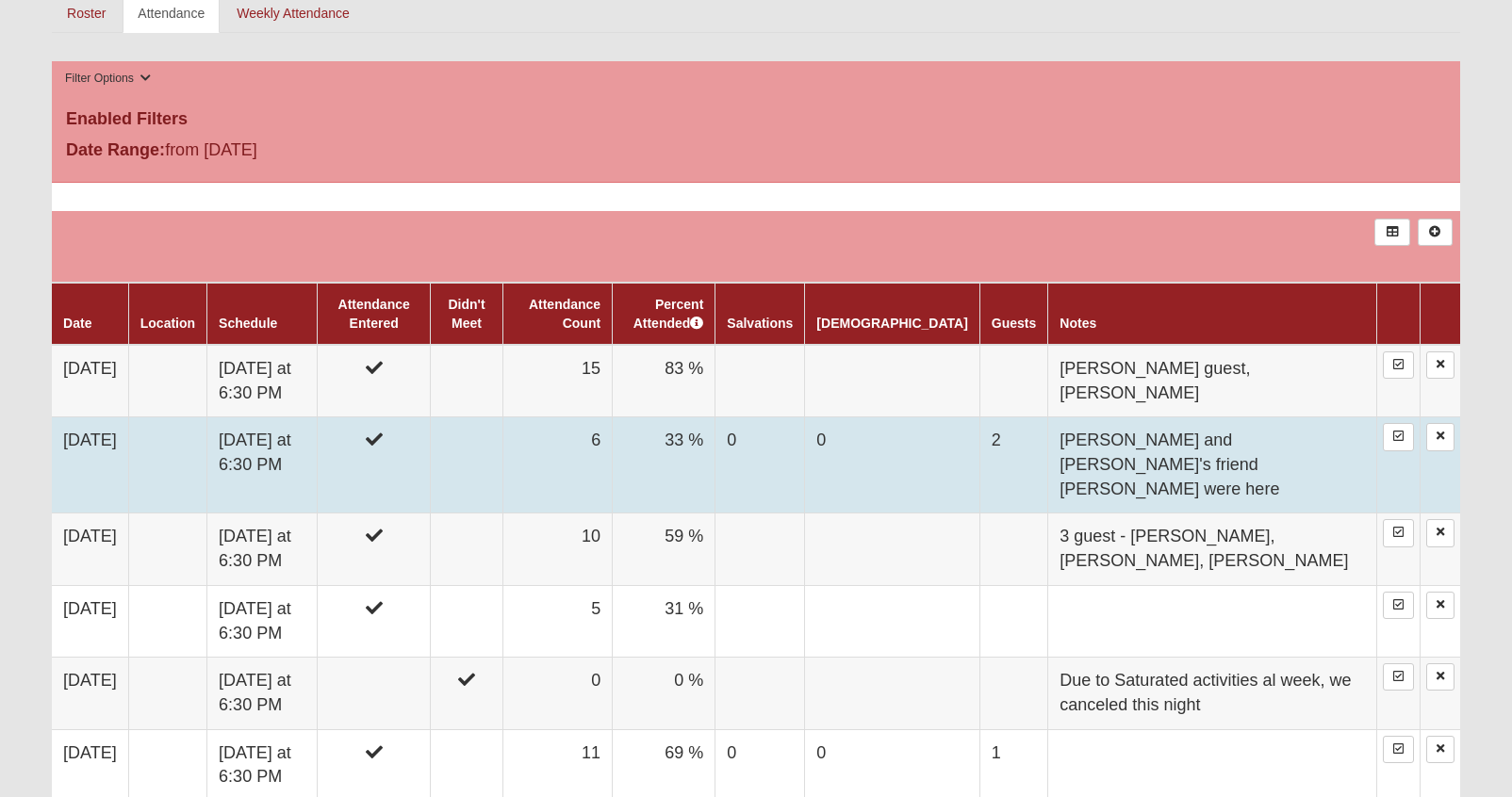
click at [502, 449] on td at bounding box center [466, 466] width 72 height 97
